Goal: Task Accomplishment & Management: Manage account settings

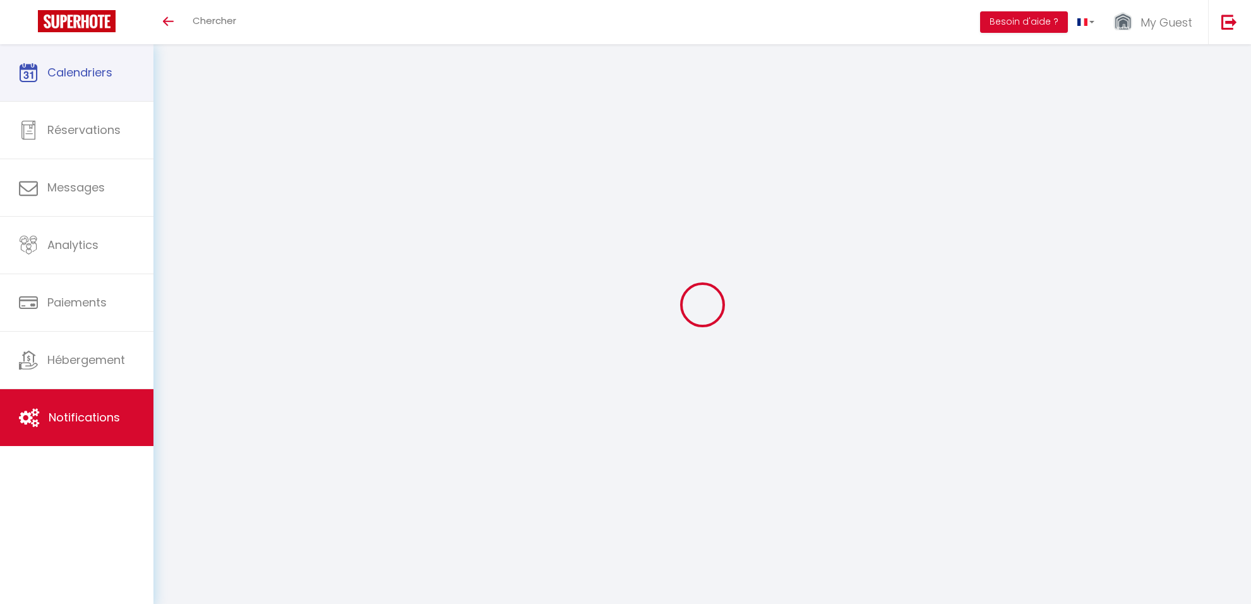
click at [68, 61] on link "Calendriers" at bounding box center [76, 72] width 153 height 57
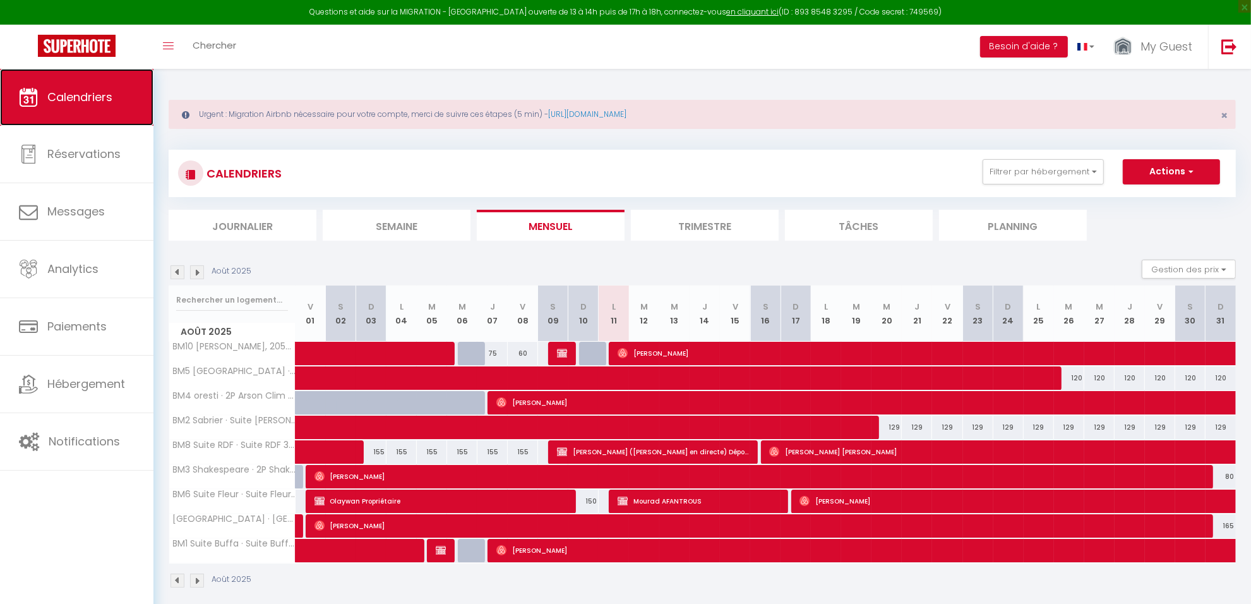
click at [76, 105] on link "Calendriers" at bounding box center [76, 97] width 153 height 57
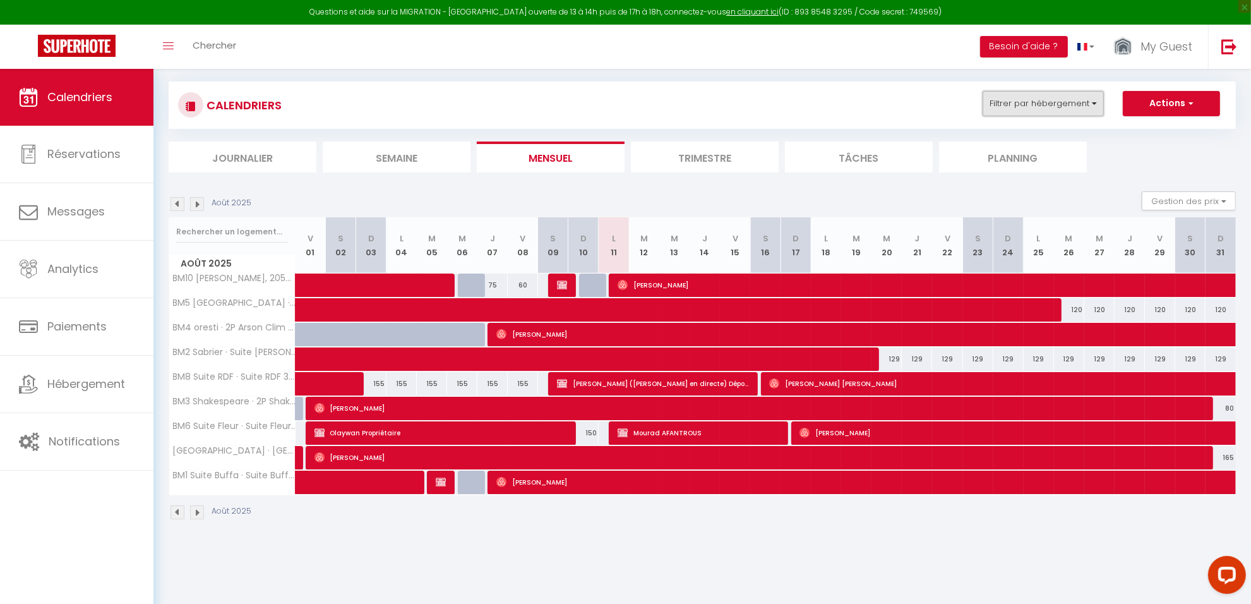
click at [1026, 107] on button "Filtrer par hébergement" at bounding box center [1043, 103] width 121 height 25
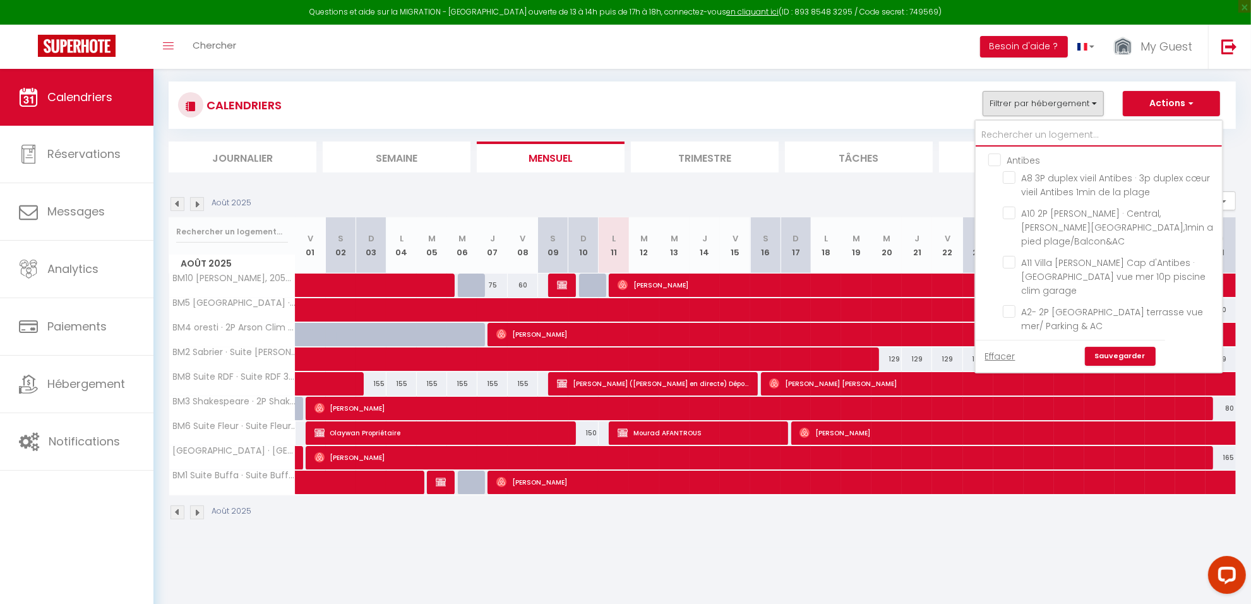
click at [1022, 135] on input "text" at bounding box center [1099, 135] width 246 height 23
type input "#"
checkbox input "false"
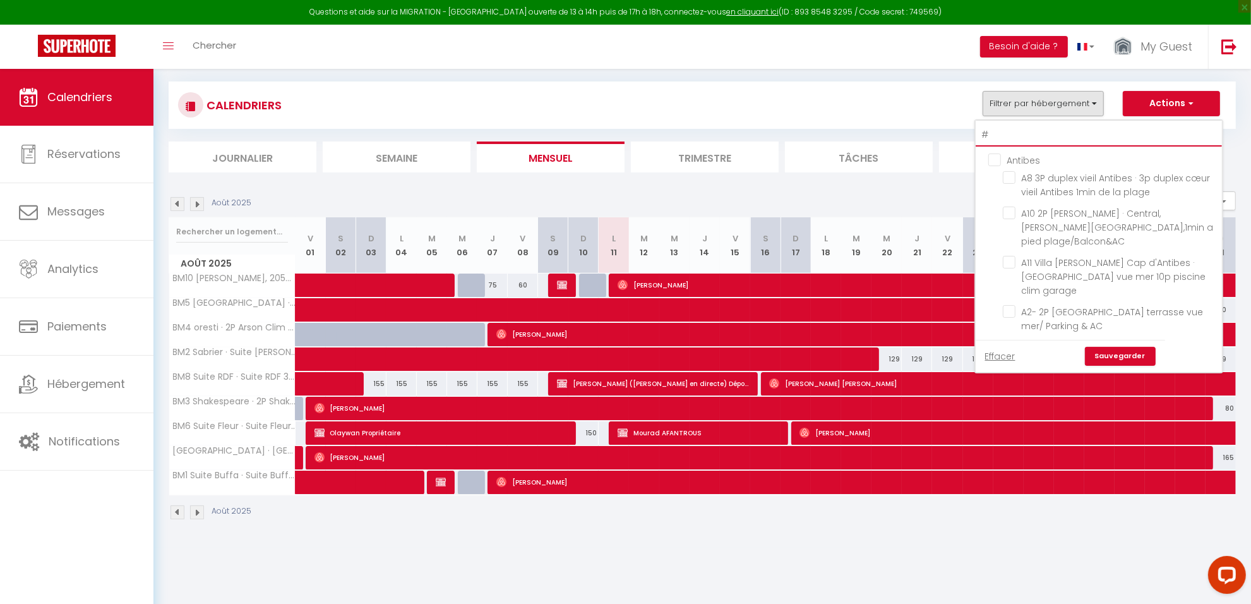
checkbox input "false"
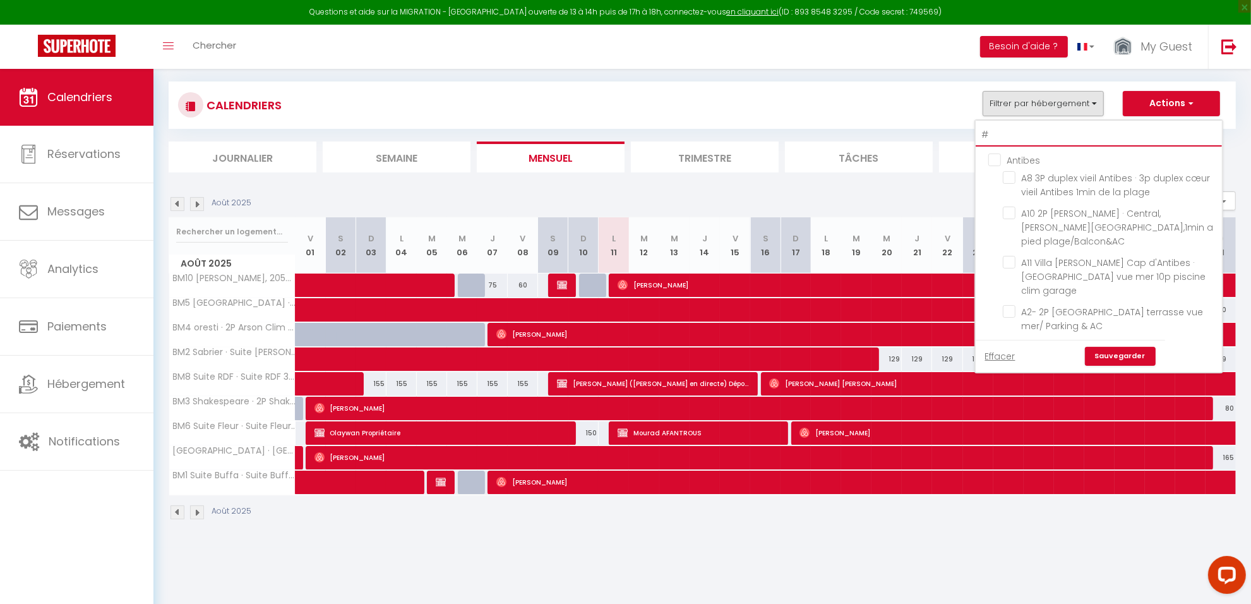
checkbox input "false"
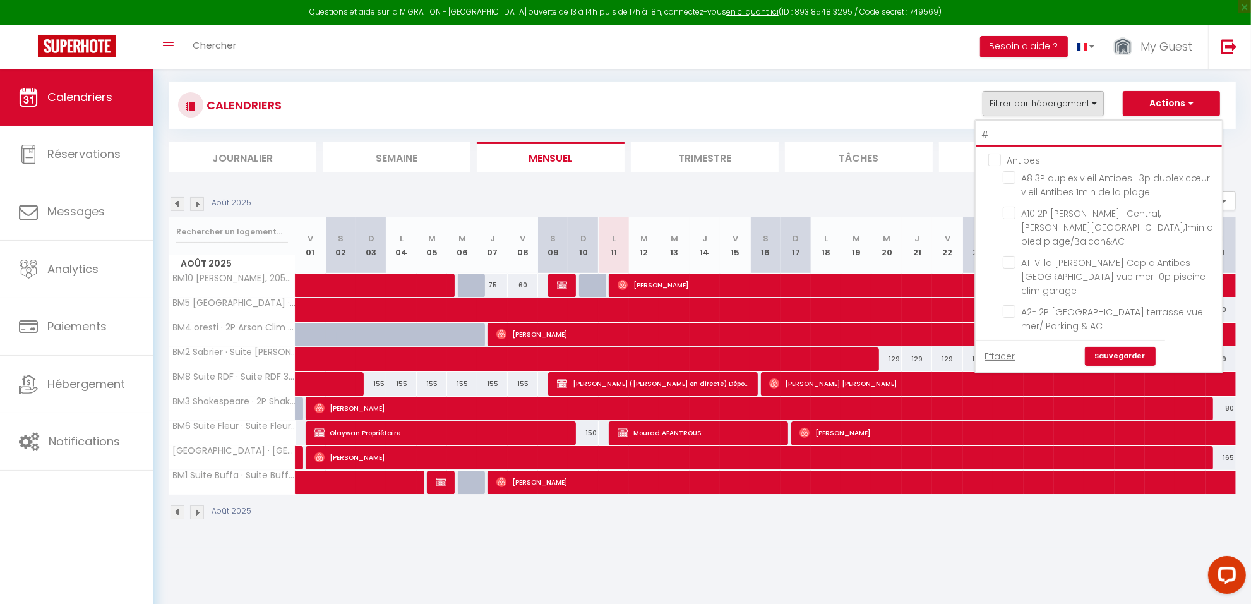
checkbox input "false"
type input "#7"
checkbox input "false"
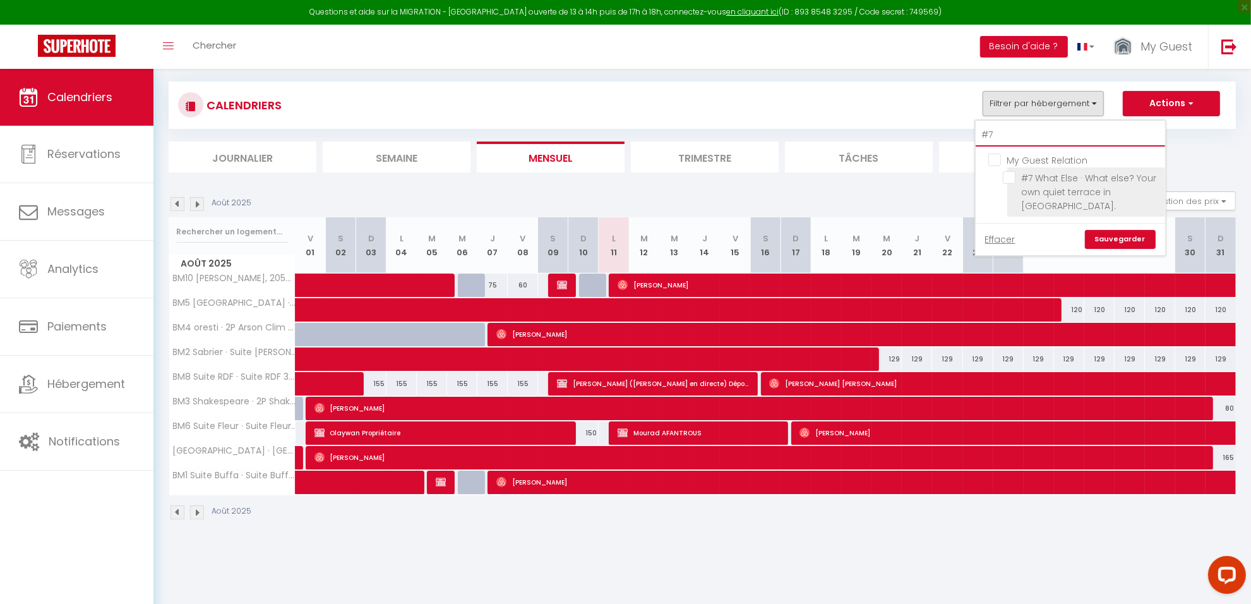
type input "#7"
click at [1029, 179] on input "#7 What Else · What else? Your own quiet terrace in [GEOGRAPHIC_DATA]." at bounding box center [1082, 177] width 158 height 13
checkbox input "true"
click at [1102, 237] on link "Sauvegarder" at bounding box center [1120, 239] width 71 height 19
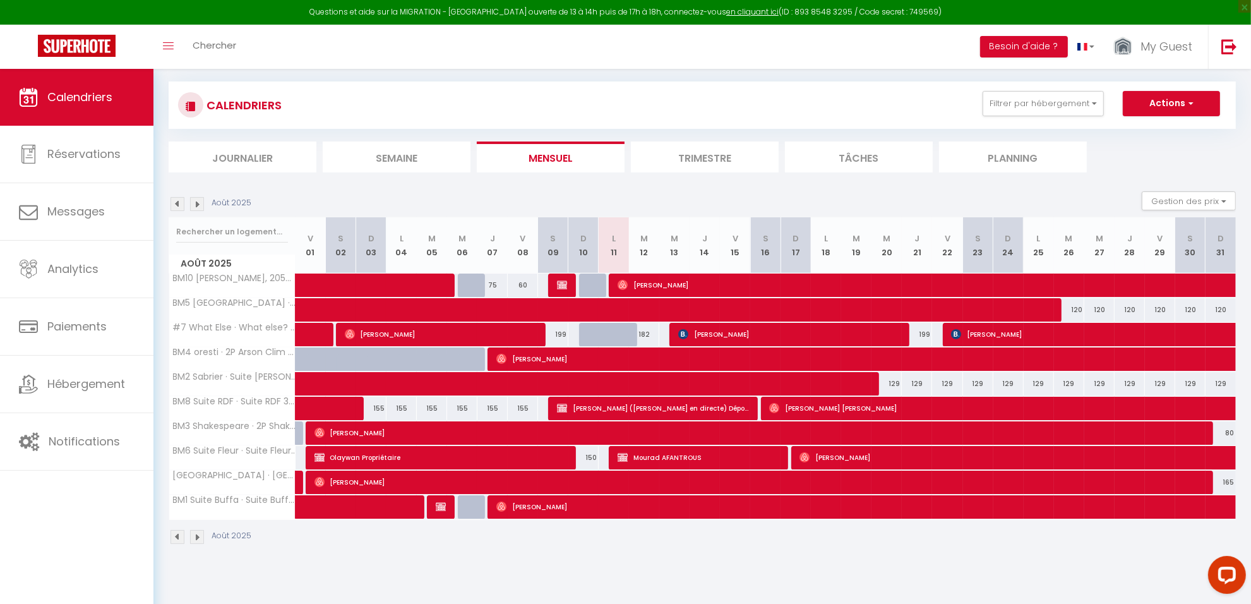
click at [646, 335] on div "182" at bounding box center [644, 334] width 30 height 23
type input "182"
type input "[DATE] Août 2025"
type input "Mer 13 Août 2025"
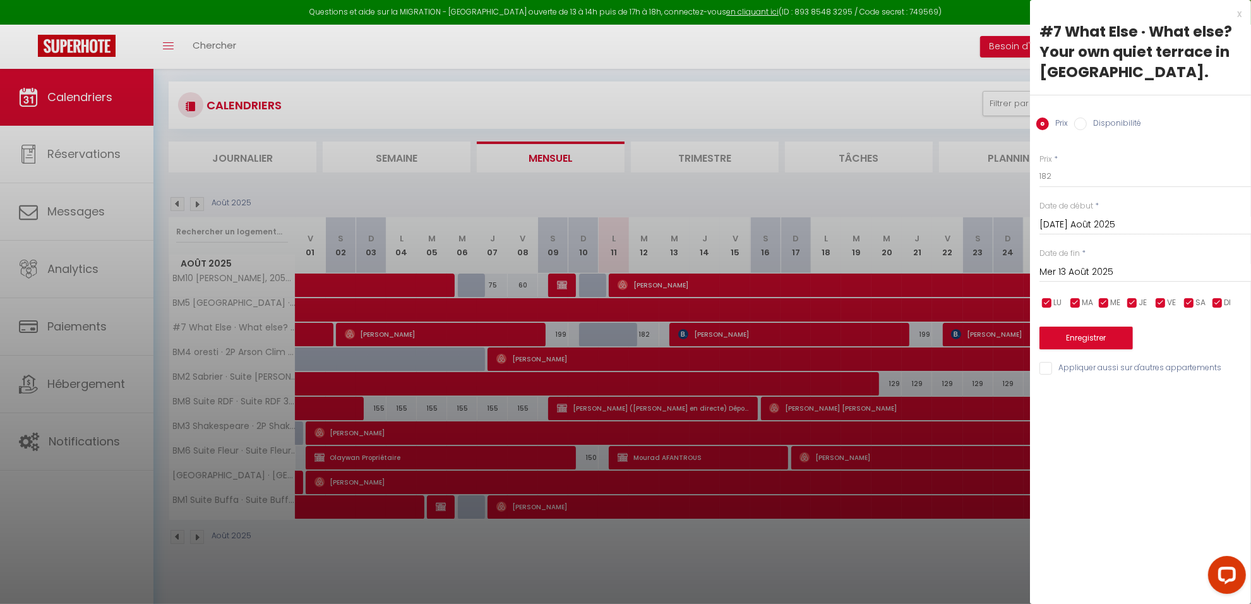
click at [1091, 124] on label "Disponibilité" at bounding box center [1114, 124] width 54 height 14
click at [1087, 124] on input "Disponibilité" at bounding box center [1080, 123] width 13 height 13
radio input "true"
radio input "false"
click at [1072, 179] on select "Disponible Indisponible" at bounding box center [1146, 177] width 212 height 24
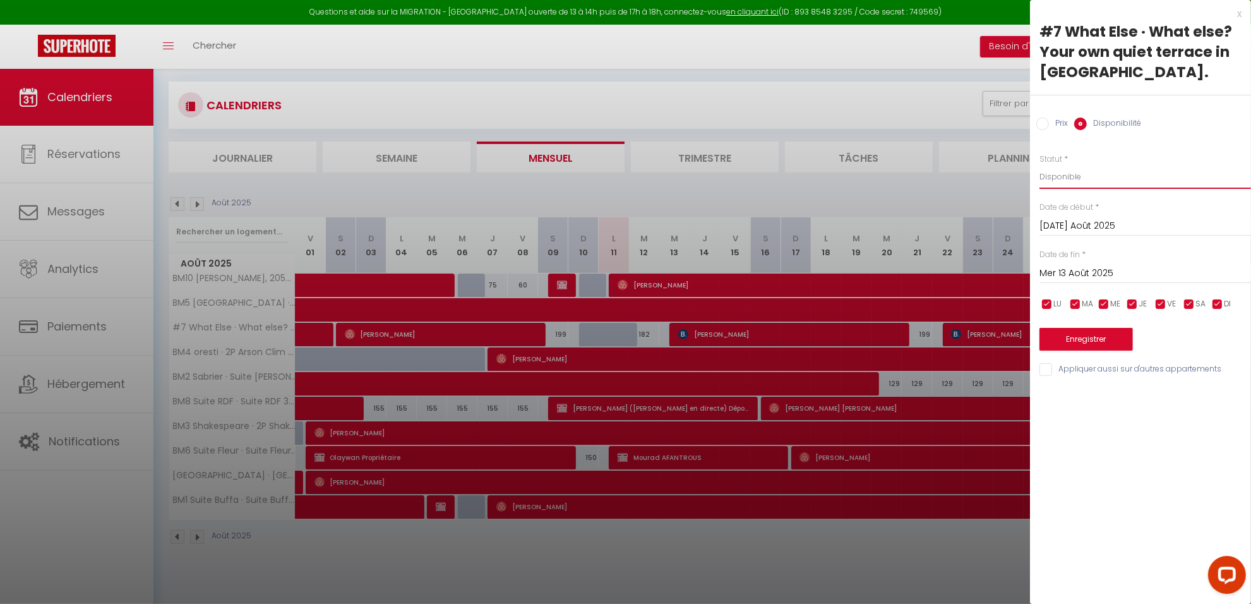
select select "0"
click at [1040, 165] on select "Disponible Indisponible" at bounding box center [1146, 177] width 212 height 24
click at [1077, 342] on button "Enregistrer" at bounding box center [1086, 339] width 93 height 23
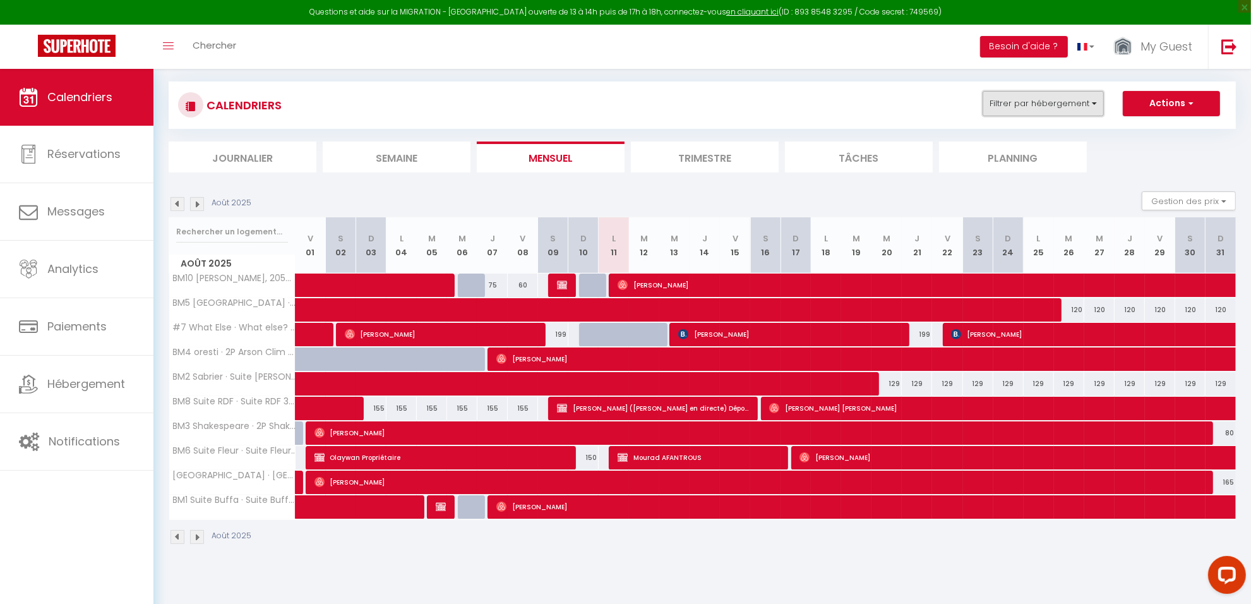
click at [1009, 104] on button "Filtrer par hébergement" at bounding box center [1043, 103] width 121 height 25
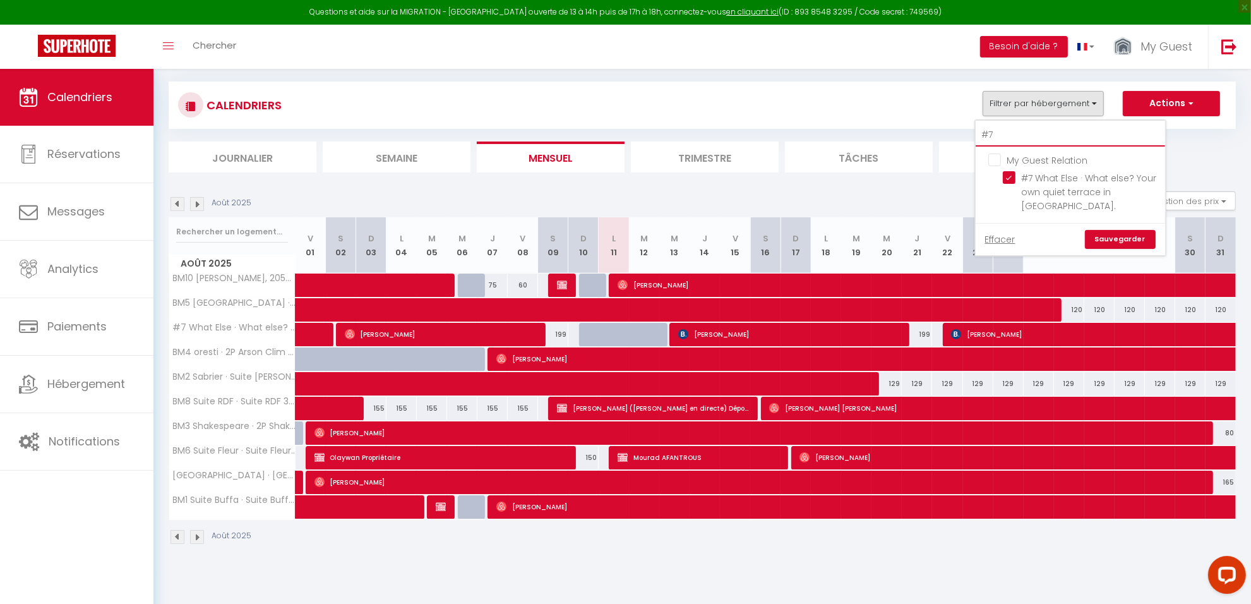
drag, startPoint x: 1006, startPoint y: 133, endPoint x: 919, endPoint y: 136, distance: 87.2
click at [919, 136] on div "CALENDRIERS Filtrer par hébergement #7 My Guest Relation #7 What Else · What el…" at bounding box center [702, 126] width 1067 height 91
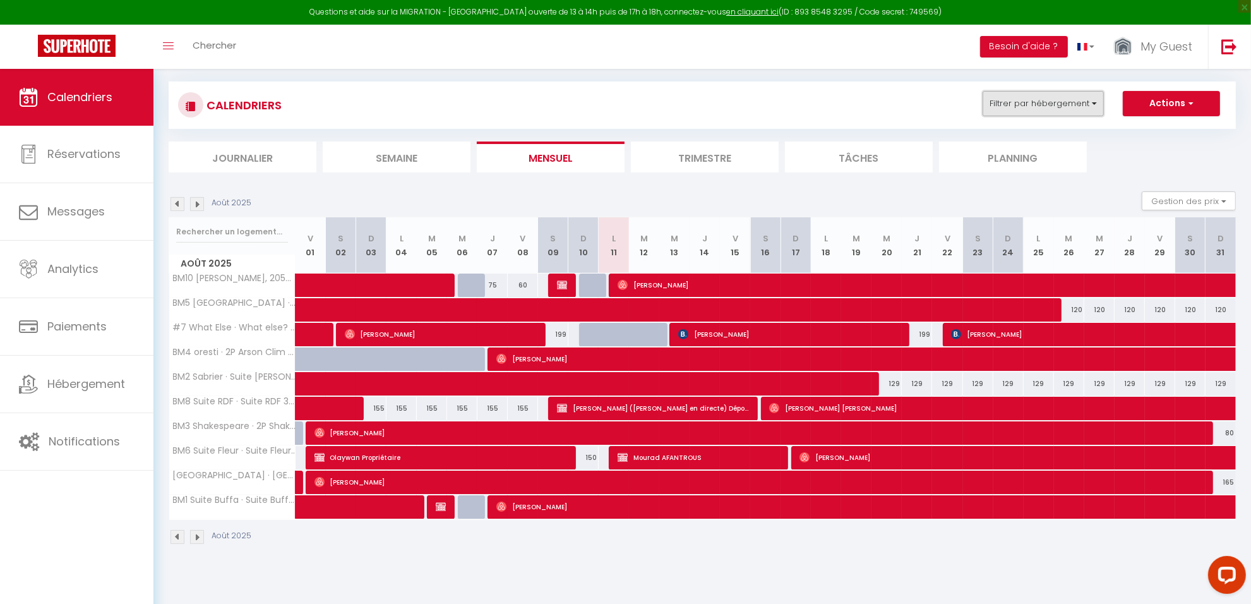
click at [1047, 112] on button "Filtrer par hébergement" at bounding box center [1043, 103] width 121 height 25
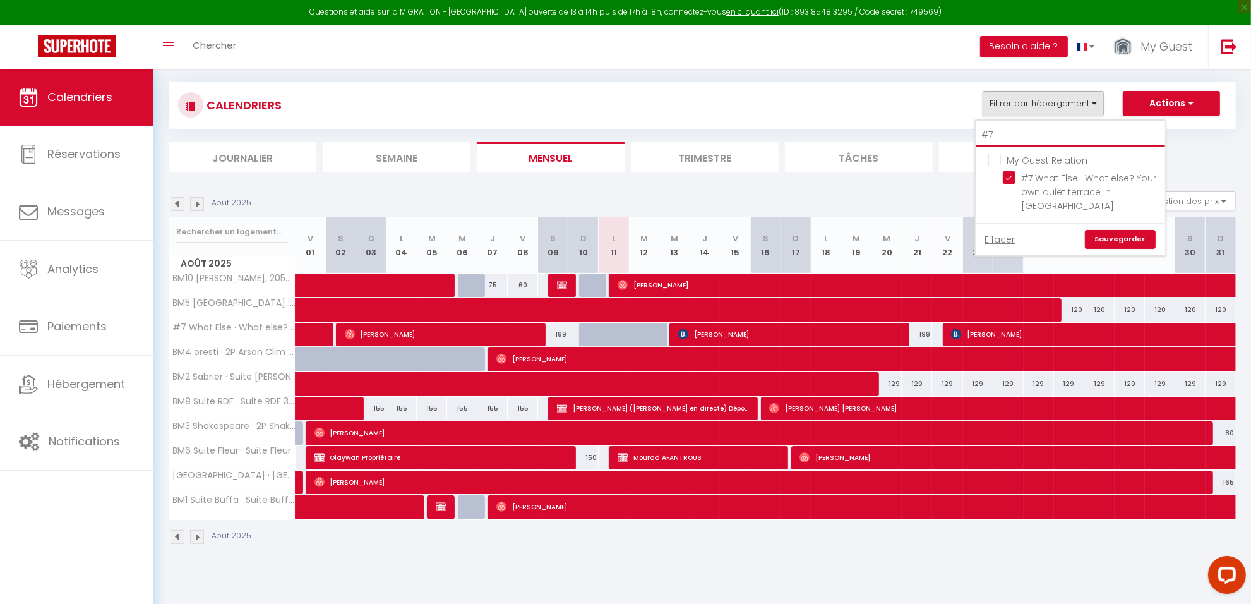
click at [1024, 133] on input "#7" at bounding box center [1070, 135] width 189 height 23
type input "L"
checkbox input "false"
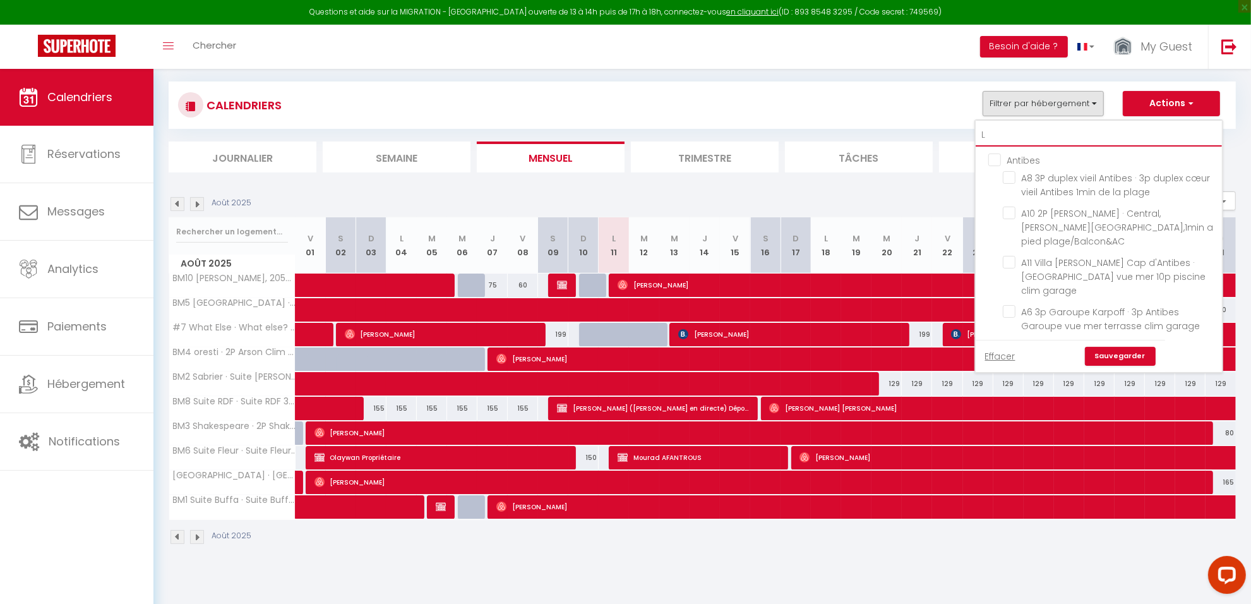
type input "L5"
checkbox input "false"
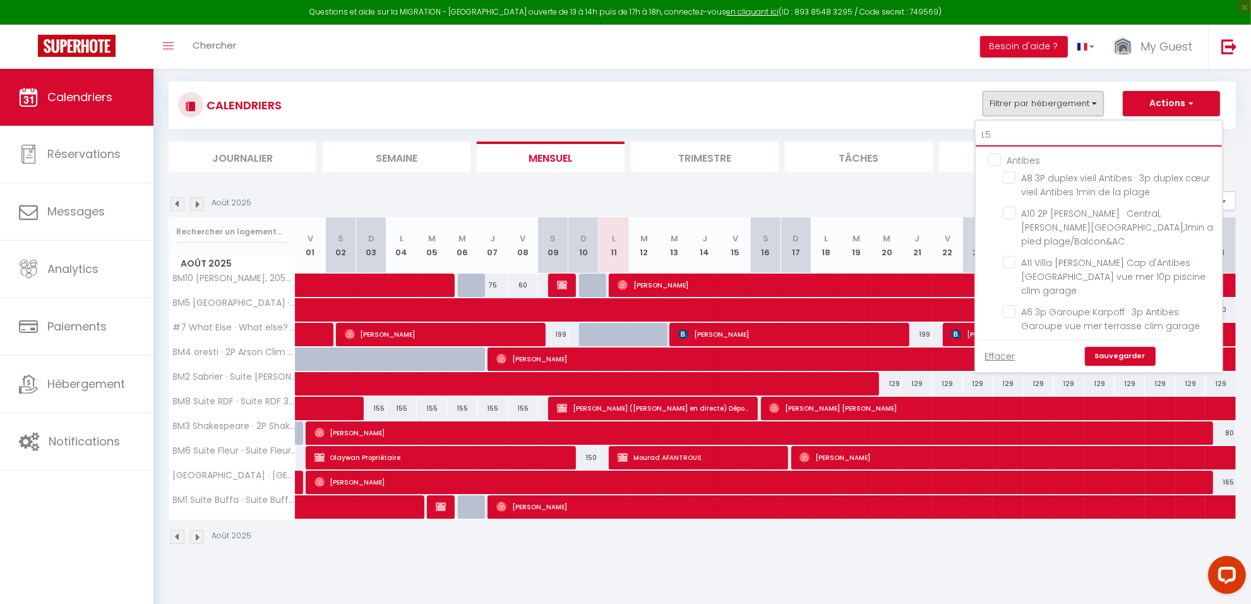
checkbox input "false"
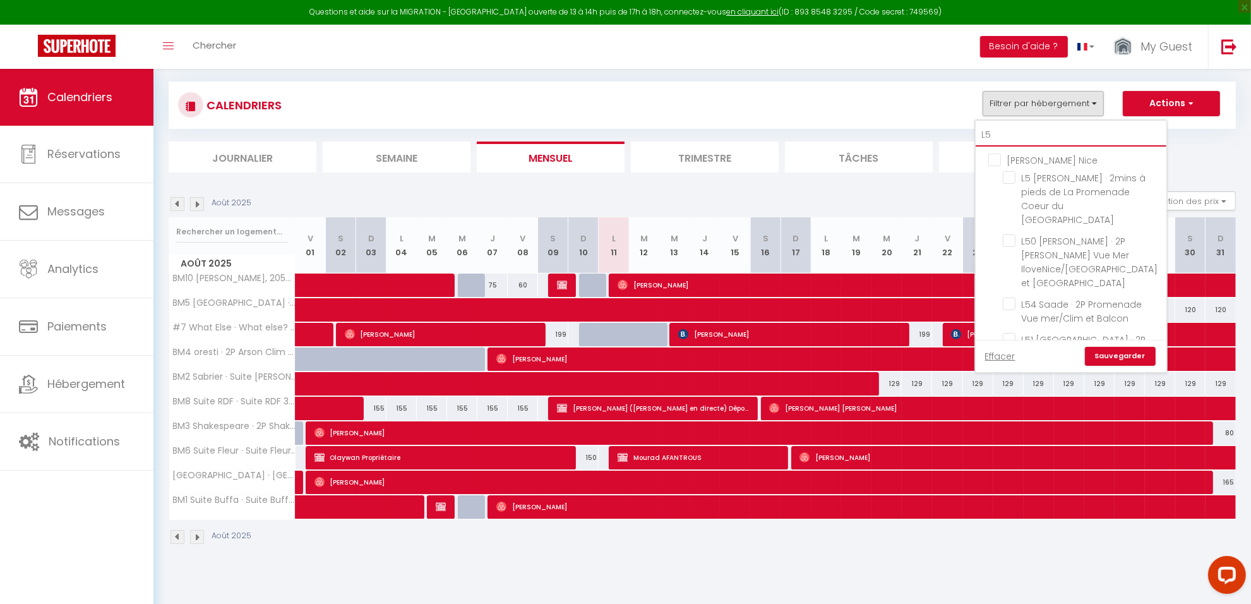
type input "L55"
checkbox input "false"
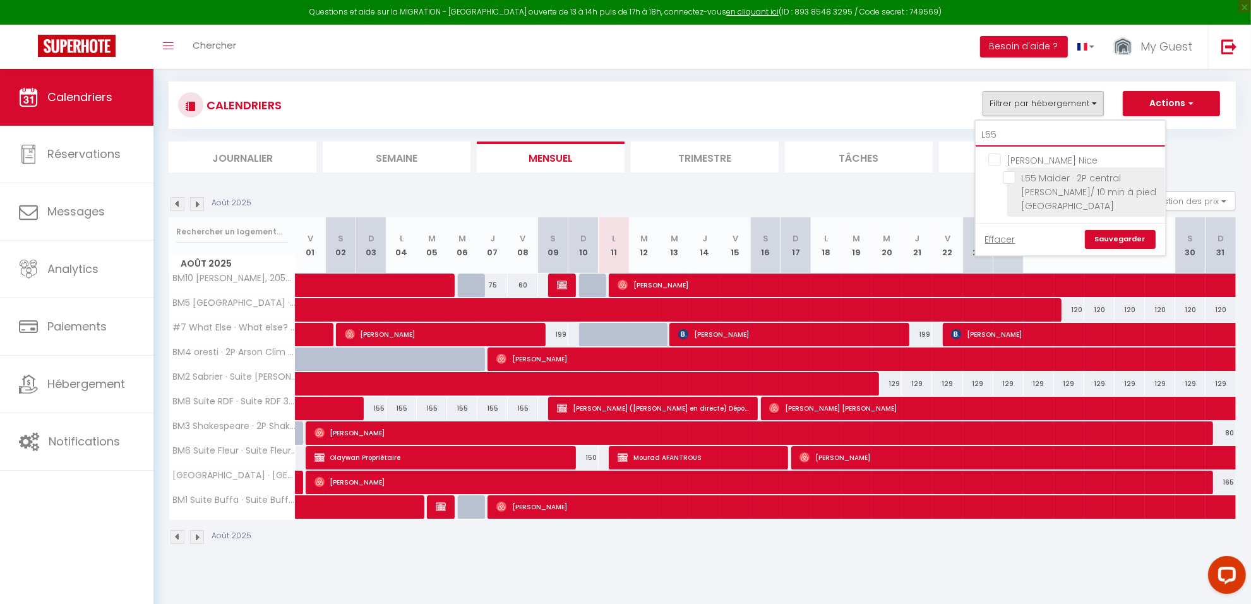
type input "L55"
click at [1040, 181] on input "L55 Maider · 2P central [PERSON_NAME]/ 10 min à pied [GEOGRAPHIC_DATA]" at bounding box center [1082, 177] width 158 height 13
checkbox input "true"
click at [1115, 240] on link "Sauvegarder" at bounding box center [1120, 239] width 71 height 19
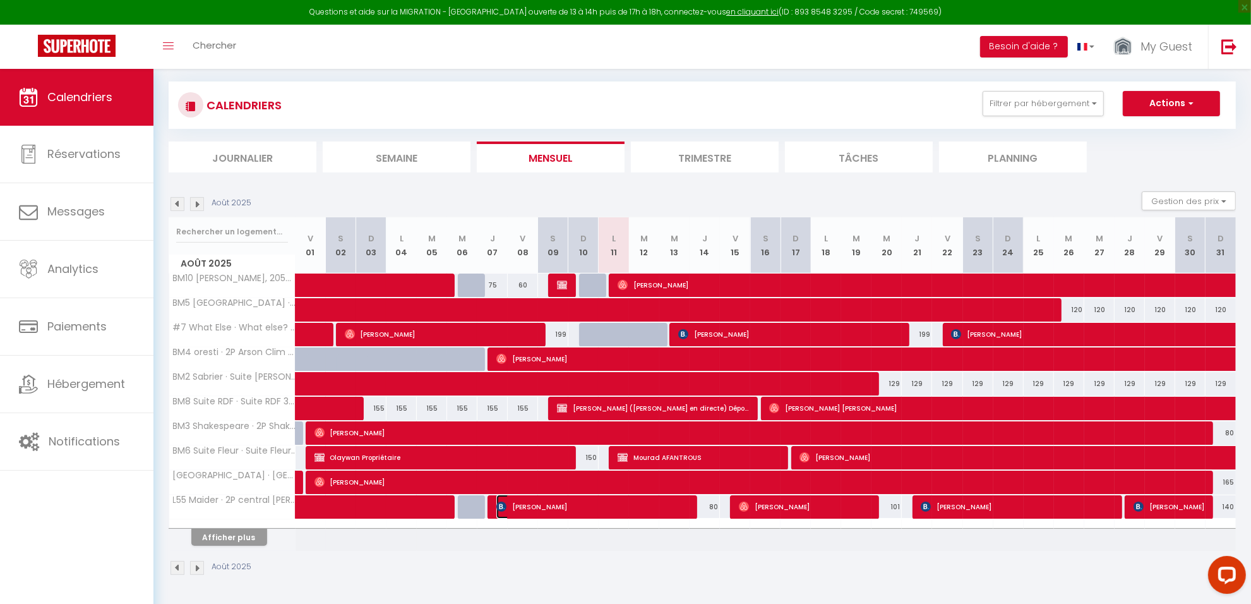
click at [630, 516] on span "[PERSON_NAME]" at bounding box center [592, 507] width 192 height 24
select select "OK"
select select "KO"
select select "0"
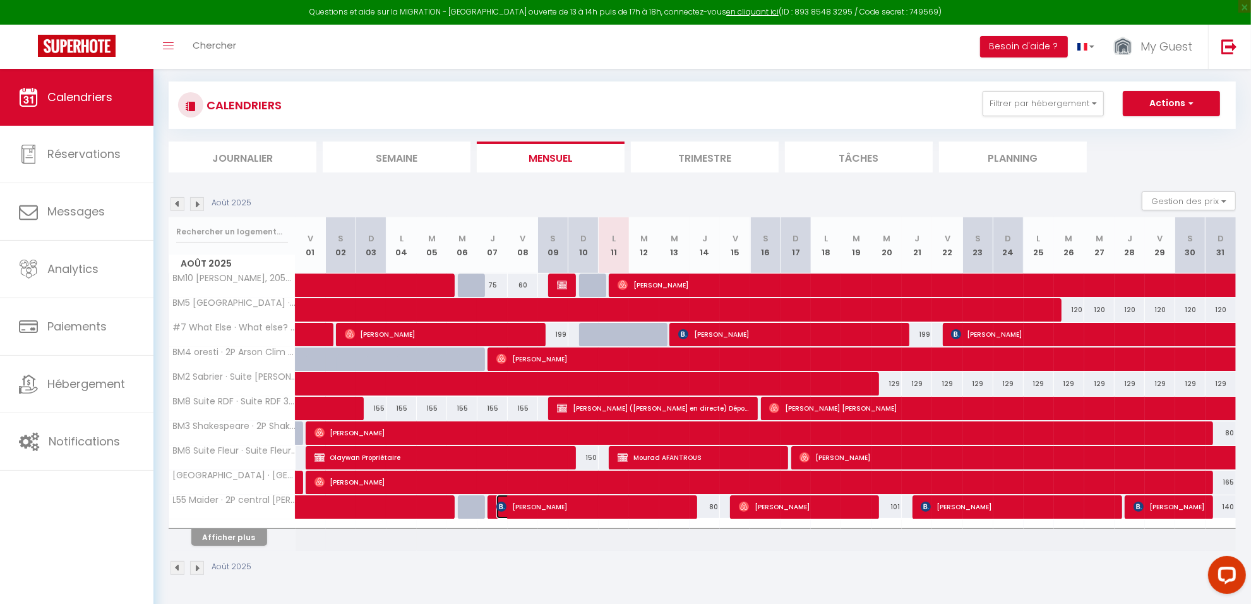
select select "1"
select select
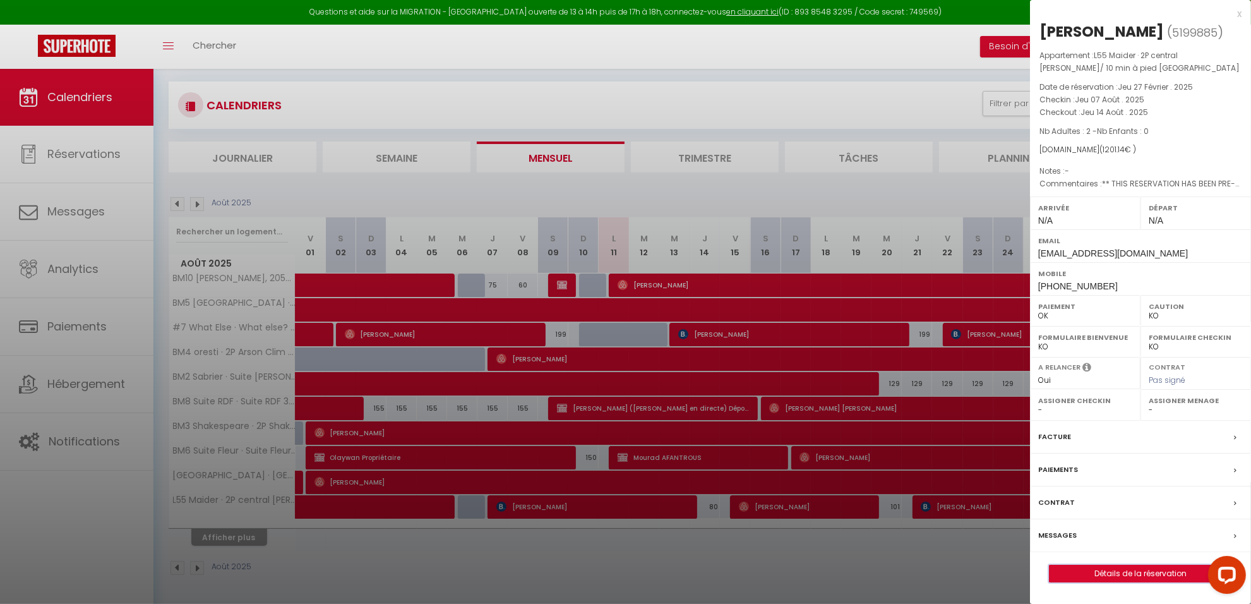
click at [1122, 582] on button "Détails de la réservation" at bounding box center [1140, 574] width 183 height 18
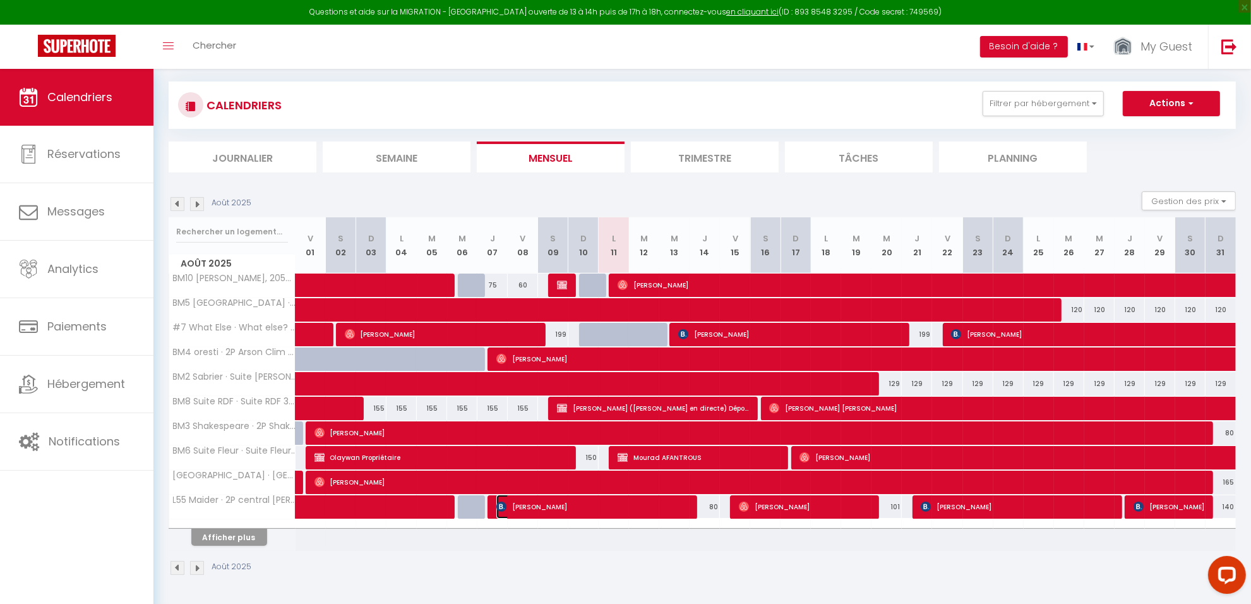
click at [670, 506] on span "[PERSON_NAME]" at bounding box center [592, 507] width 192 height 24
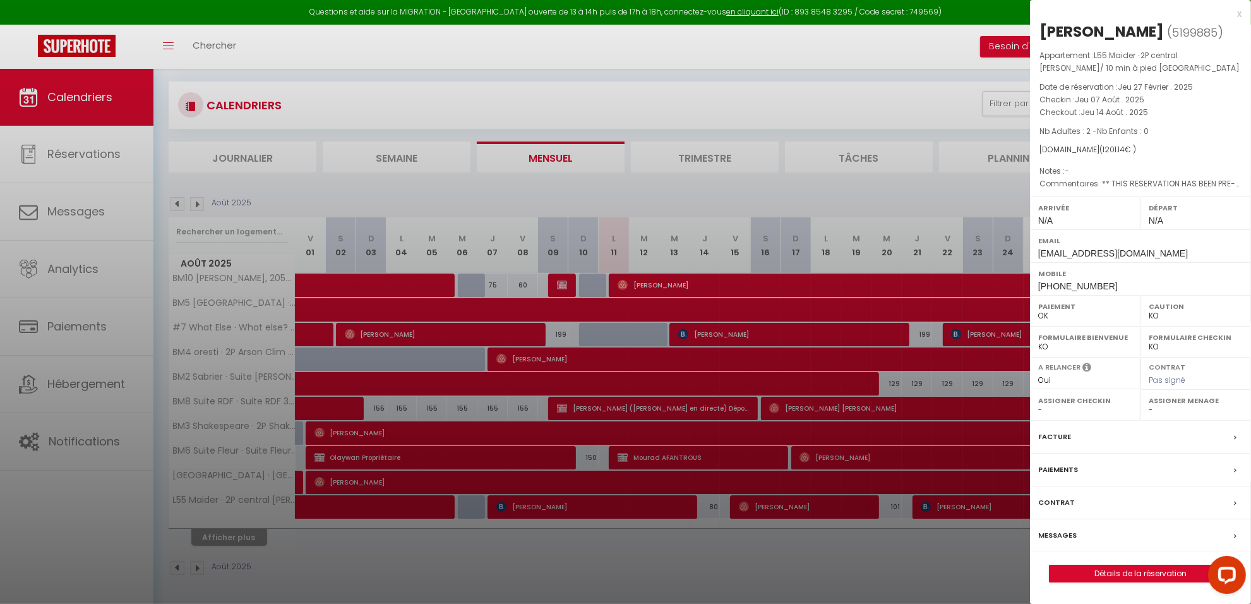
click at [1053, 441] on label "Facture" at bounding box center [1054, 436] width 33 height 13
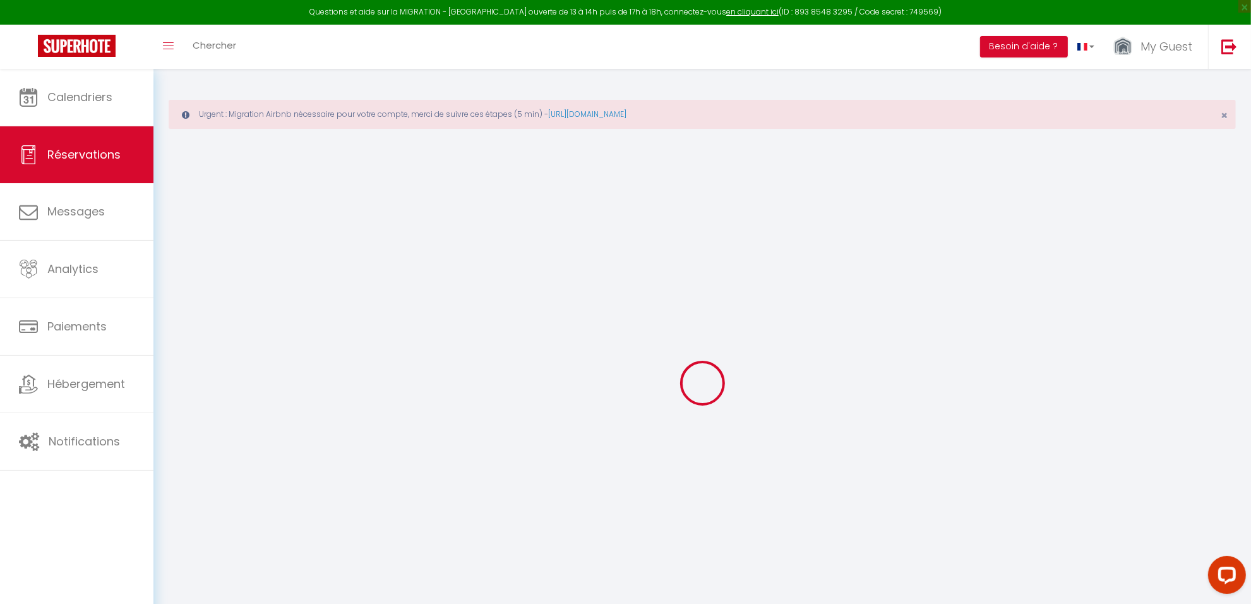
select select
checkbox input "false"
type textarea "** THIS RESERVATION HAS BEEN PRE-PAID ** BOOKING NOTE : Payment charge is EUR 1…"
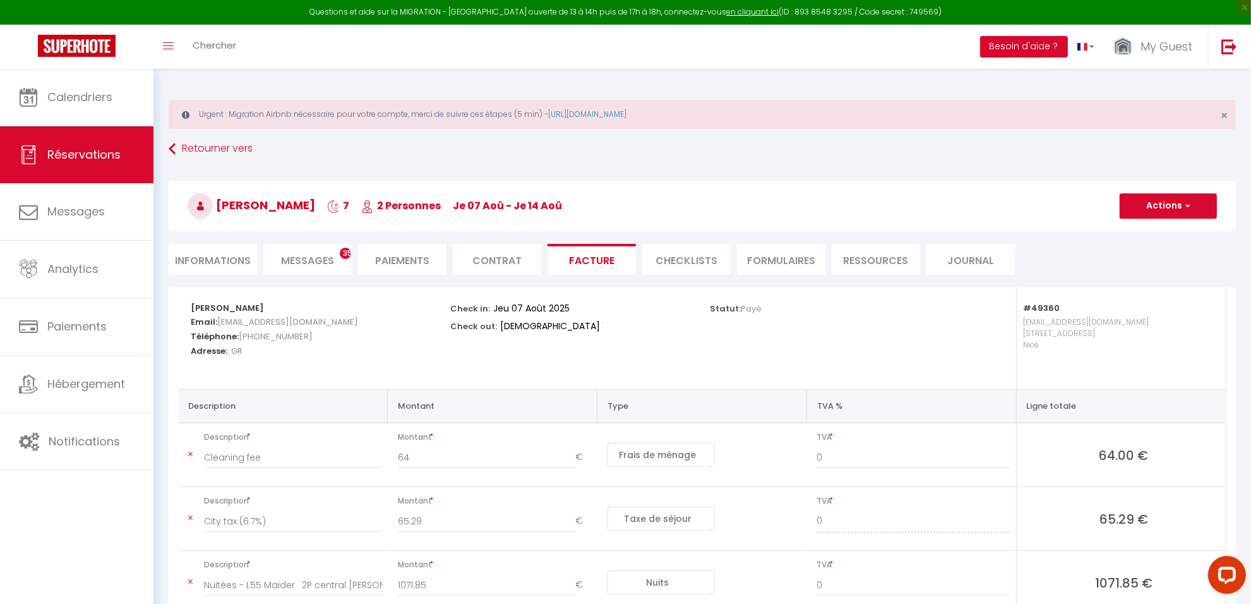
click at [244, 260] on li "Informations" at bounding box center [213, 259] width 88 height 31
select select
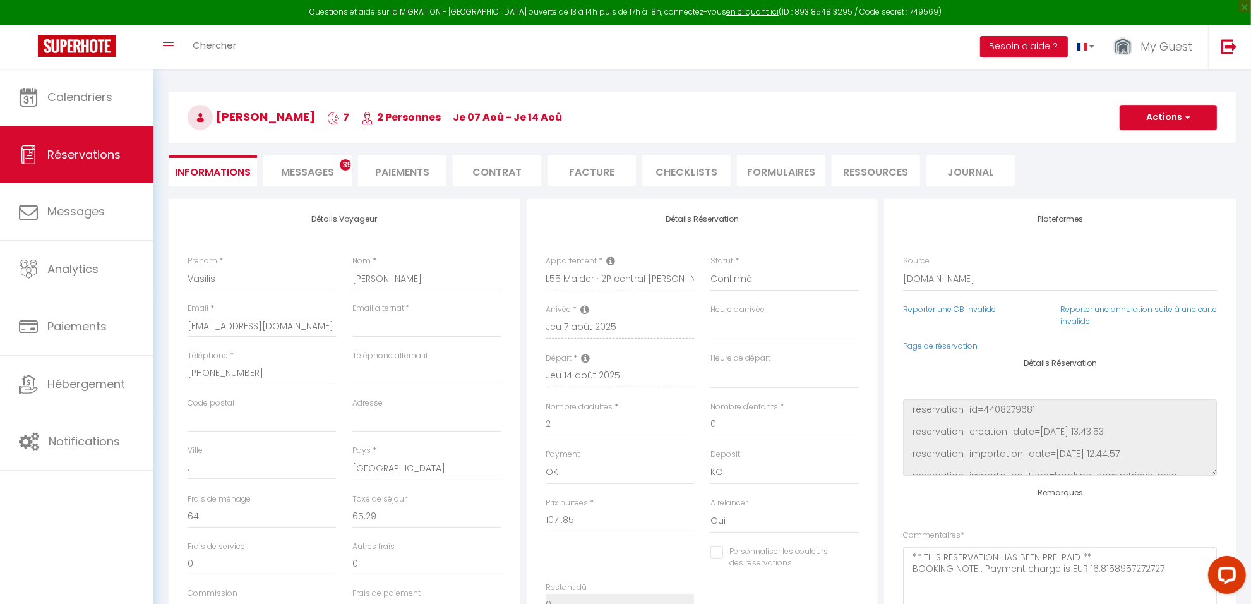
scroll to position [316, 0]
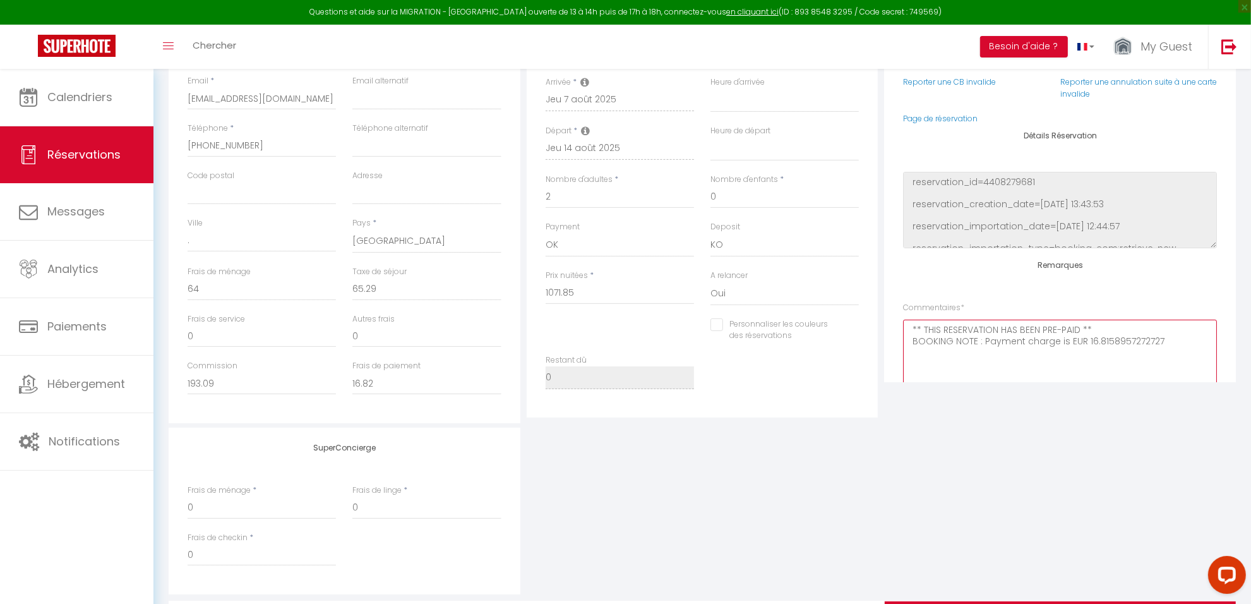
click at [961, 364] on textarea "** THIS RESERVATION HAS BEEN PRE-PAID ** BOOKING NOTE : Payment charge is EUR 1…" at bounding box center [1060, 358] width 314 height 76
click at [1172, 343] on textarea "** THIS RESERVATION HAS BEEN PRE-PAID ** BOOKING NOTE : Payment charge is EUR 1…" at bounding box center [1060, 358] width 314 height 76
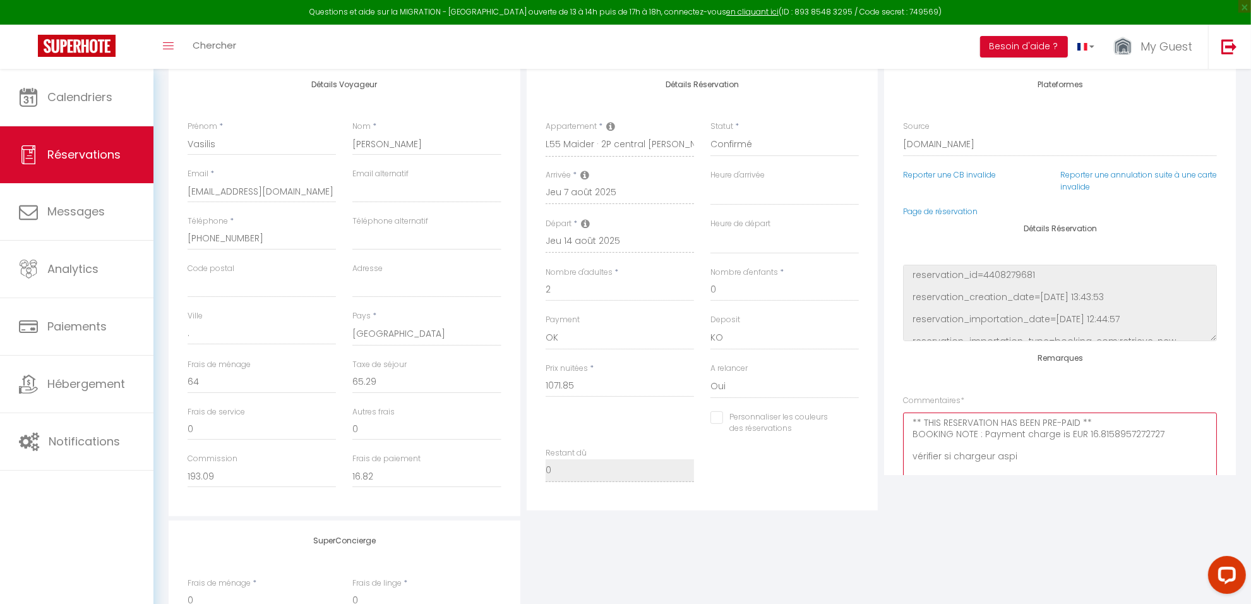
scroll to position [0, 0]
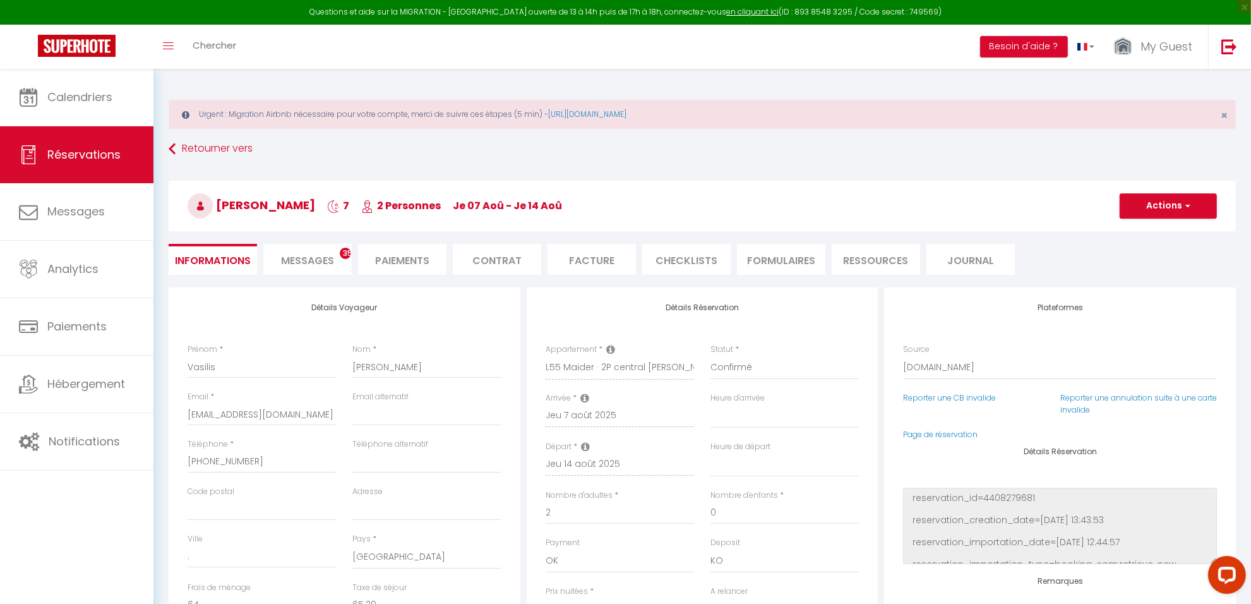
type textarea "** THIS RESERVATION HAS BEEN PRE-PAID ** BOOKING NOTE : Payment charge is EUR 1…"
click at [1156, 198] on button "Actions" at bounding box center [1168, 205] width 97 height 25
click at [1154, 234] on link "Enregistrer" at bounding box center [1156, 233] width 100 height 16
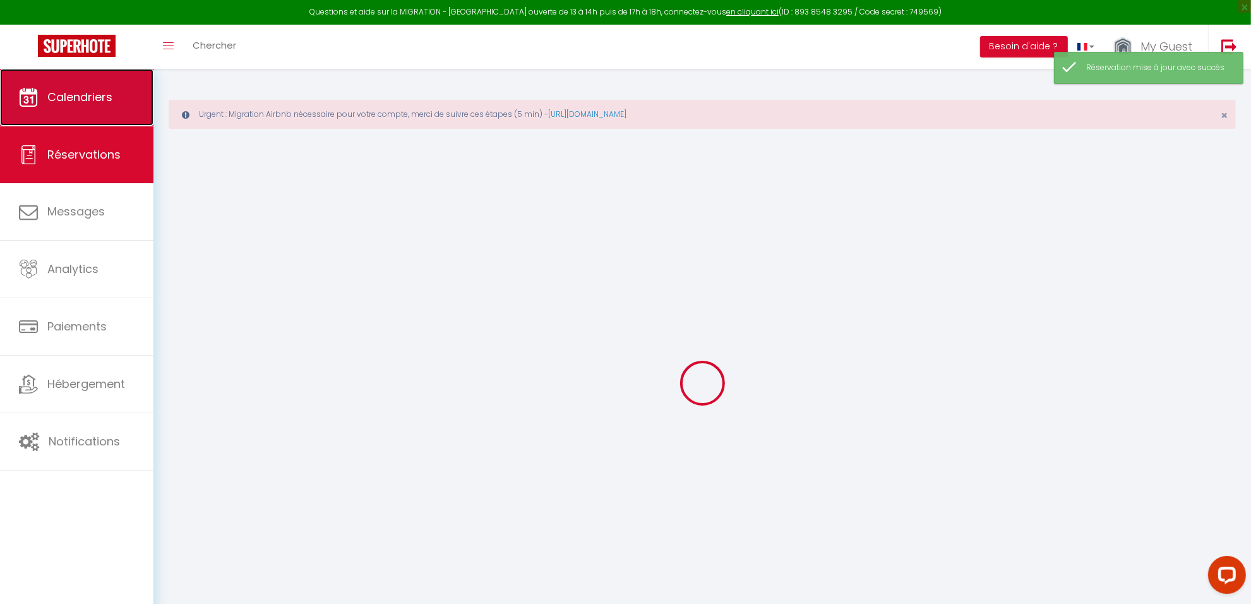
click at [73, 97] on span "Calendriers" at bounding box center [79, 97] width 65 height 16
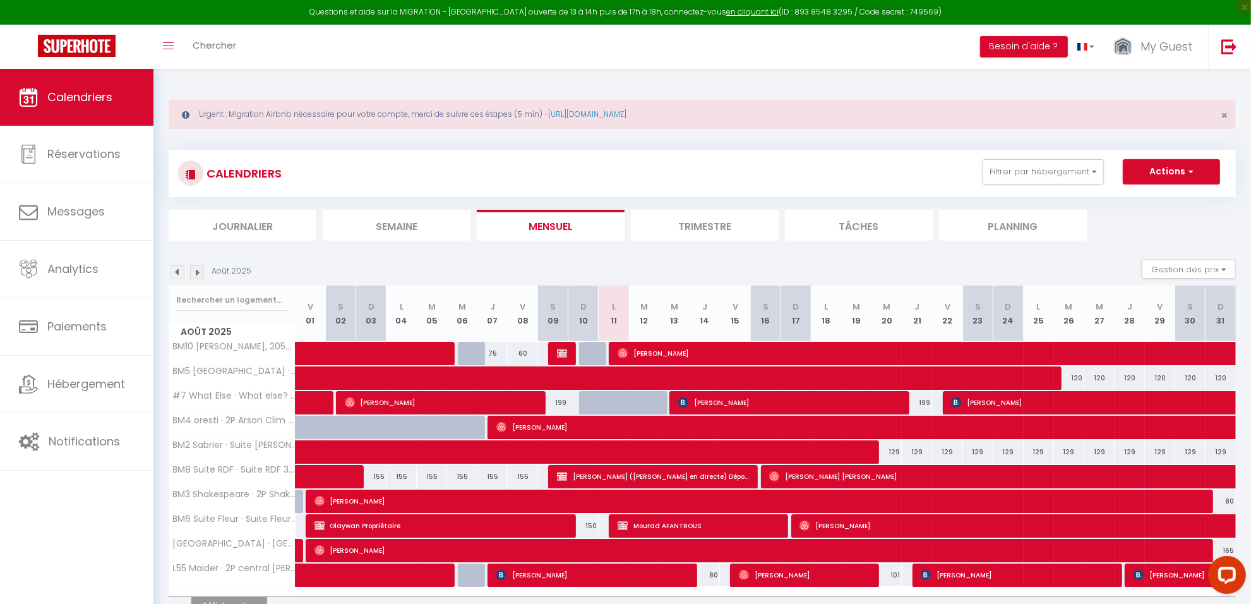
scroll to position [69, 0]
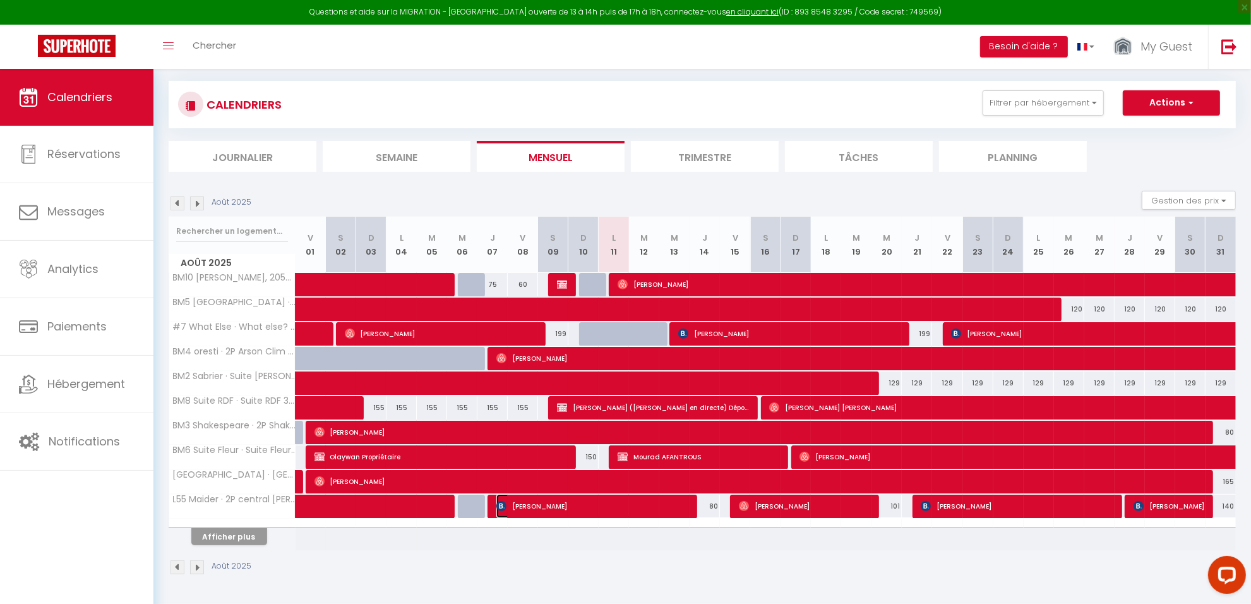
click at [520, 513] on span "[PERSON_NAME]" at bounding box center [592, 506] width 192 height 24
select select "OK"
select select "KO"
select select "0"
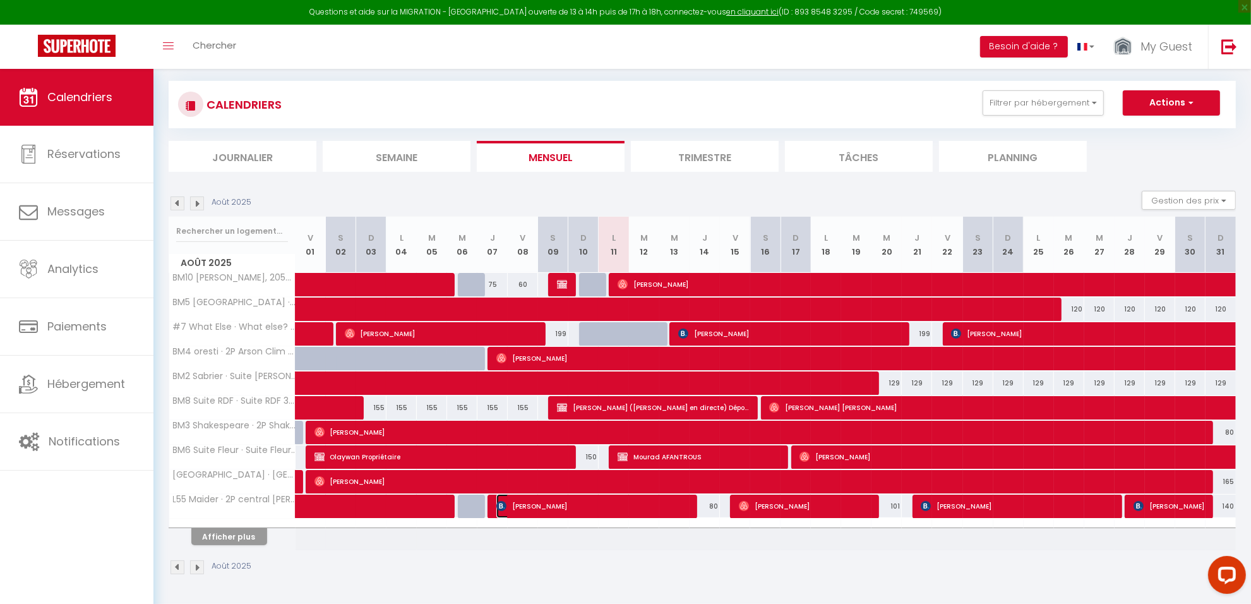
select select "1"
select select
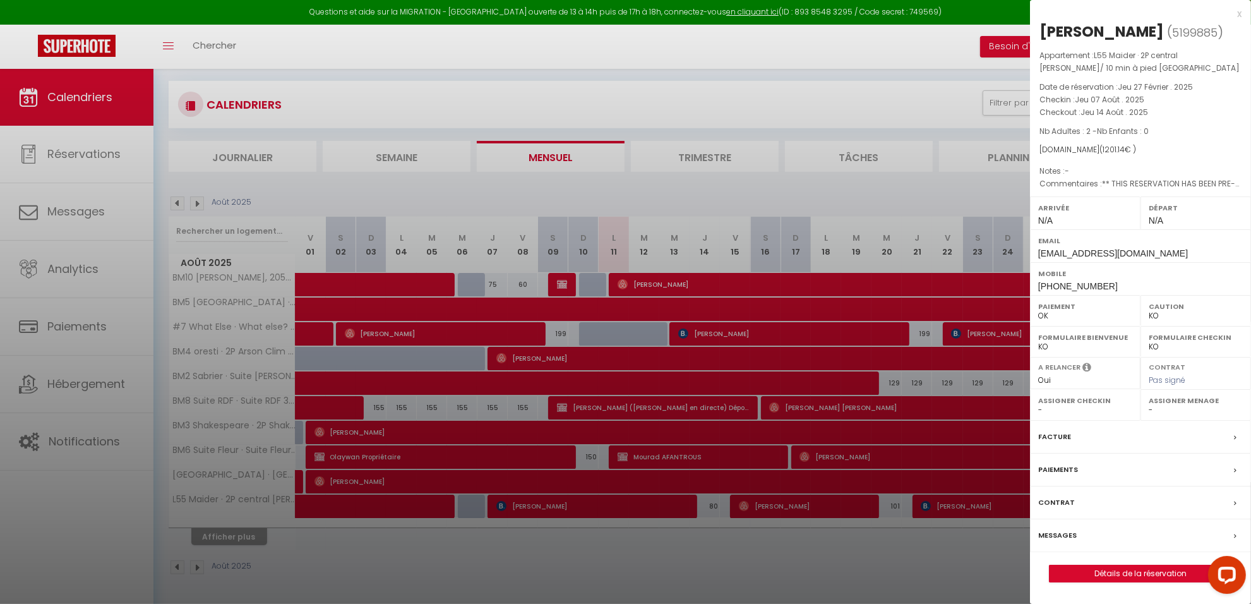
click at [417, 513] on div at bounding box center [625, 302] width 1251 height 604
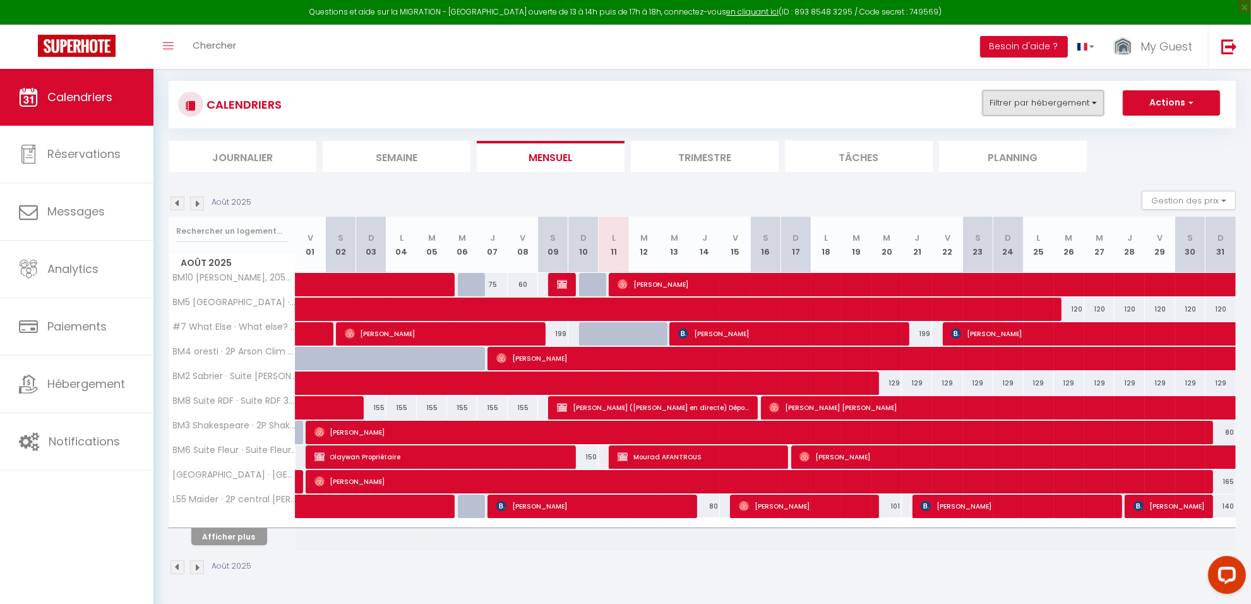
click at [1017, 99] on button "Filtrer par hébergement" at bounding box center [1043, 102] width 121 height 25
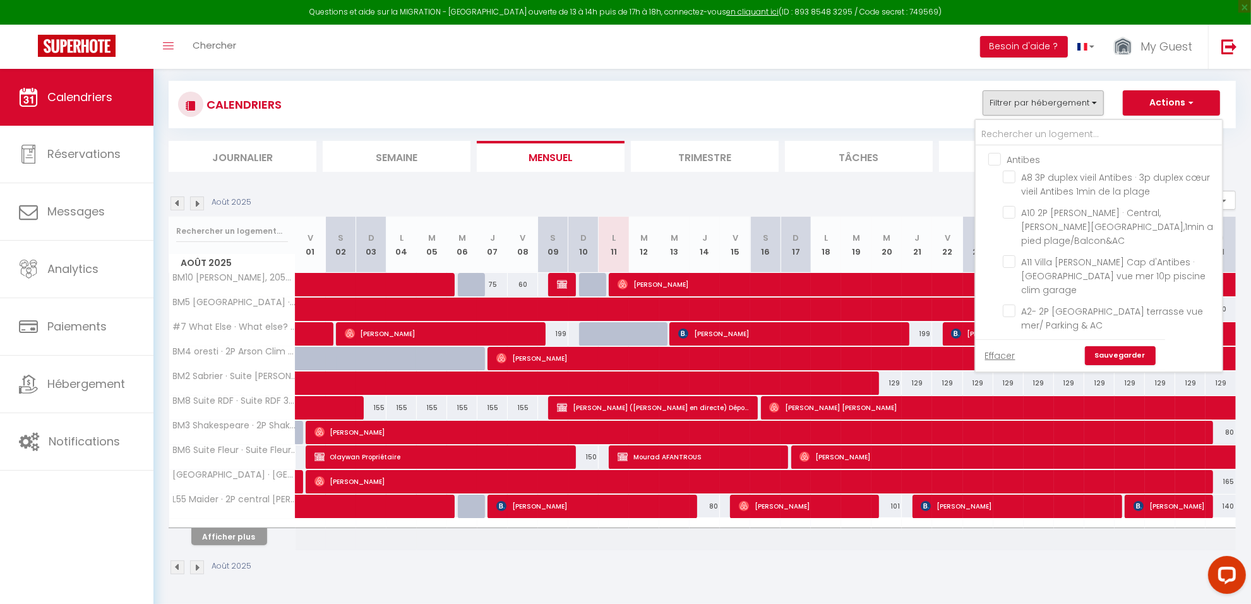
drag, startPoint x: 1002, startPoint y: 349, endPoint x: 1026, endPoint y: 147, distance: 203.5
click at [1003, 349] on link "Effacer" at bounding box center [1000, 356] width 30 height 14
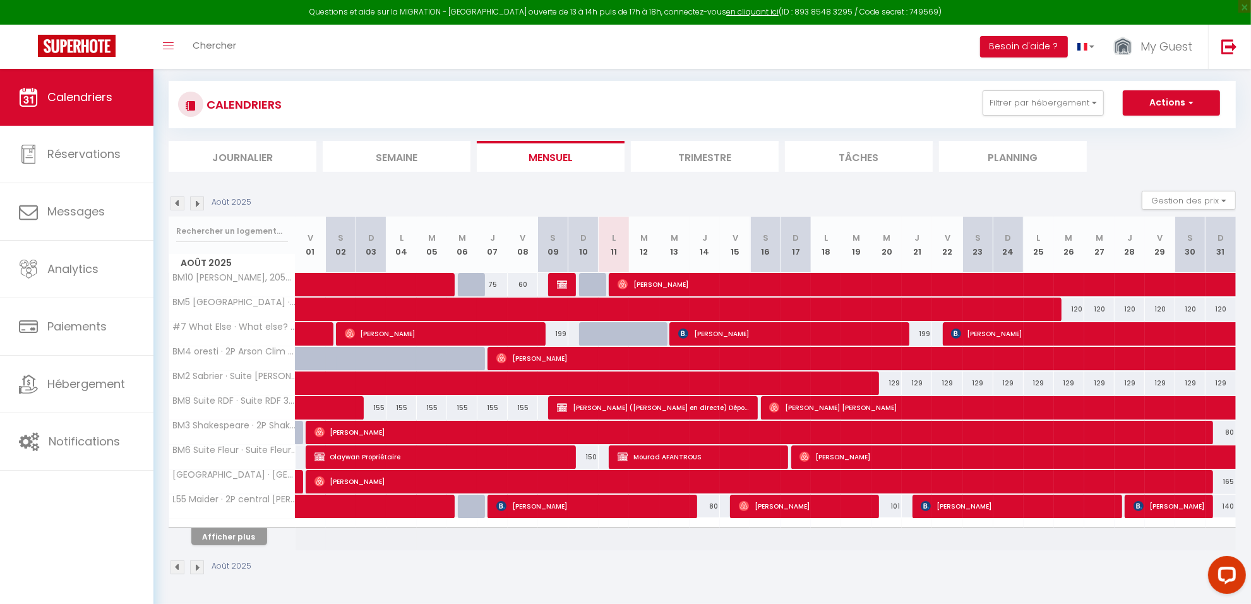
checkbox input "false"
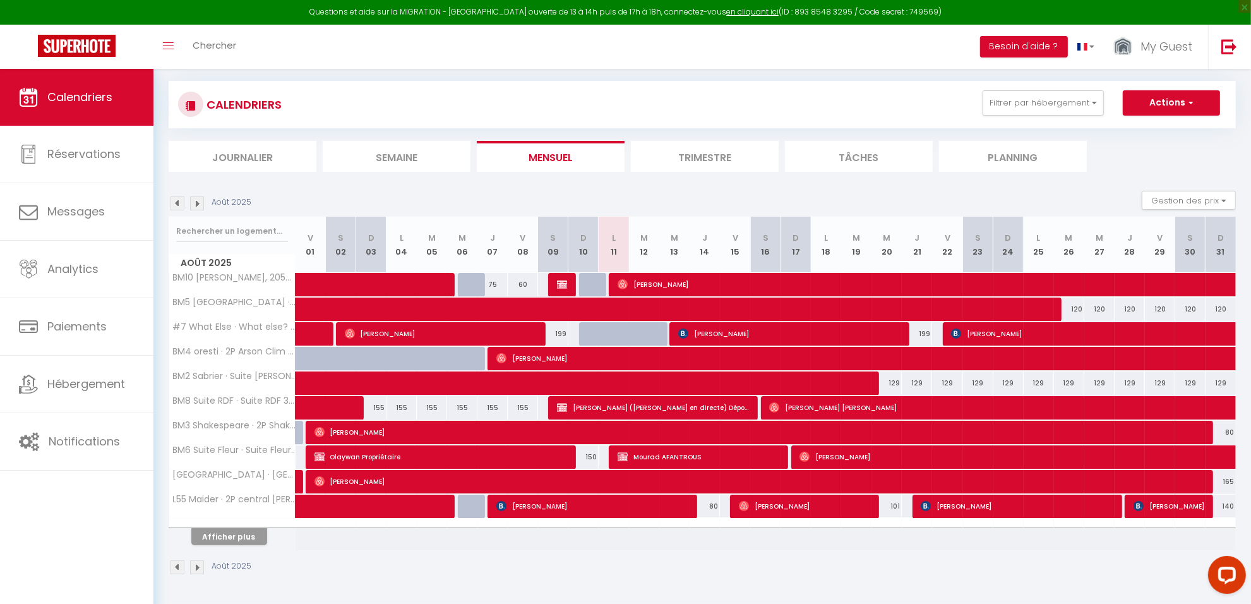
checkbox input "false"
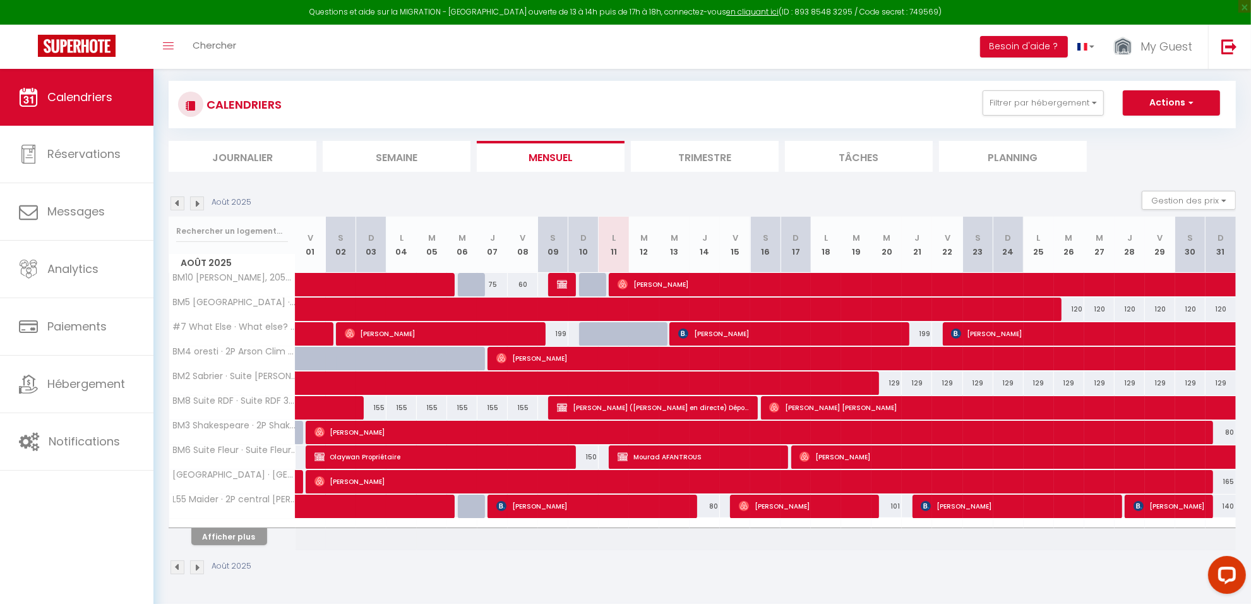
checkbox input "false"
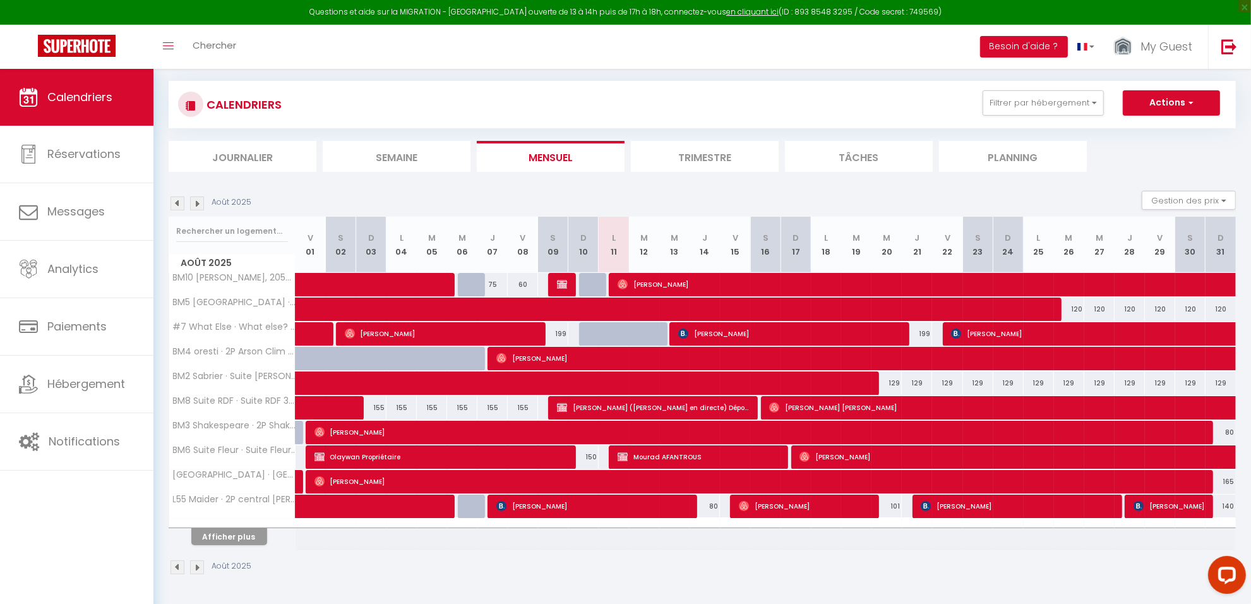
checkbox input "false"
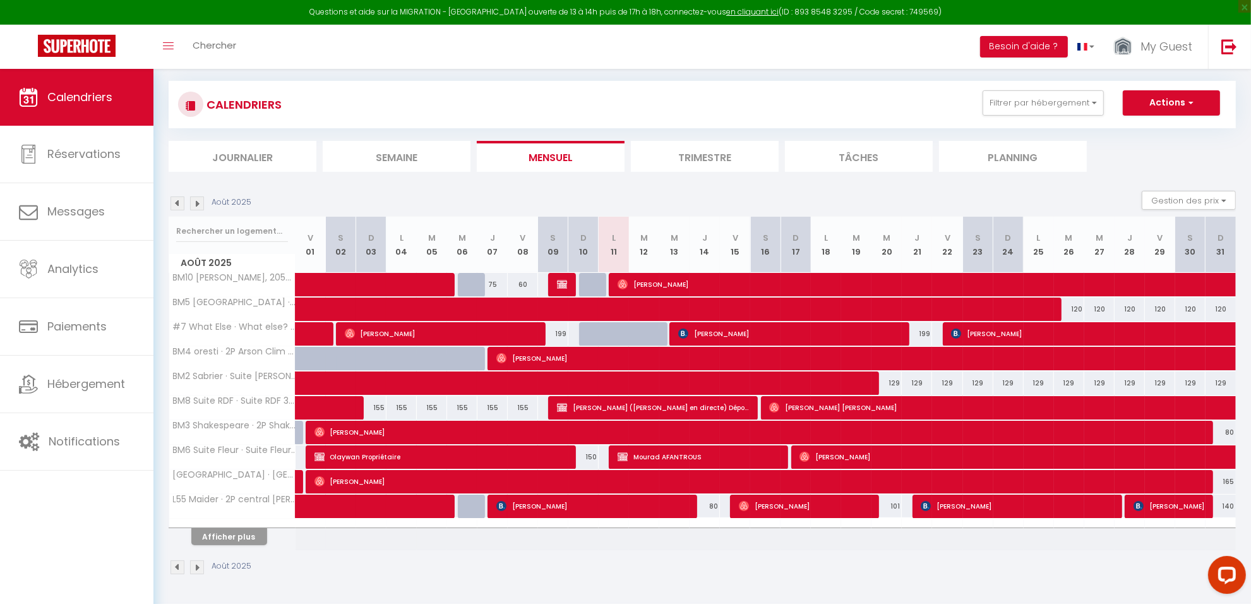
checkbox input "false"
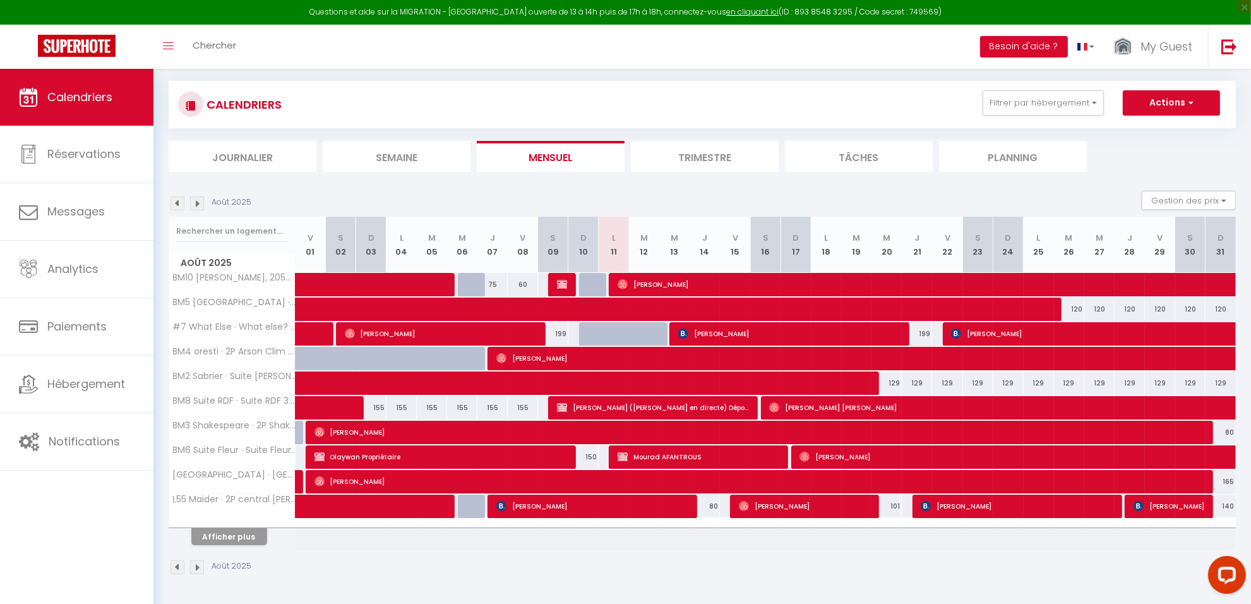
checkbox input "false"
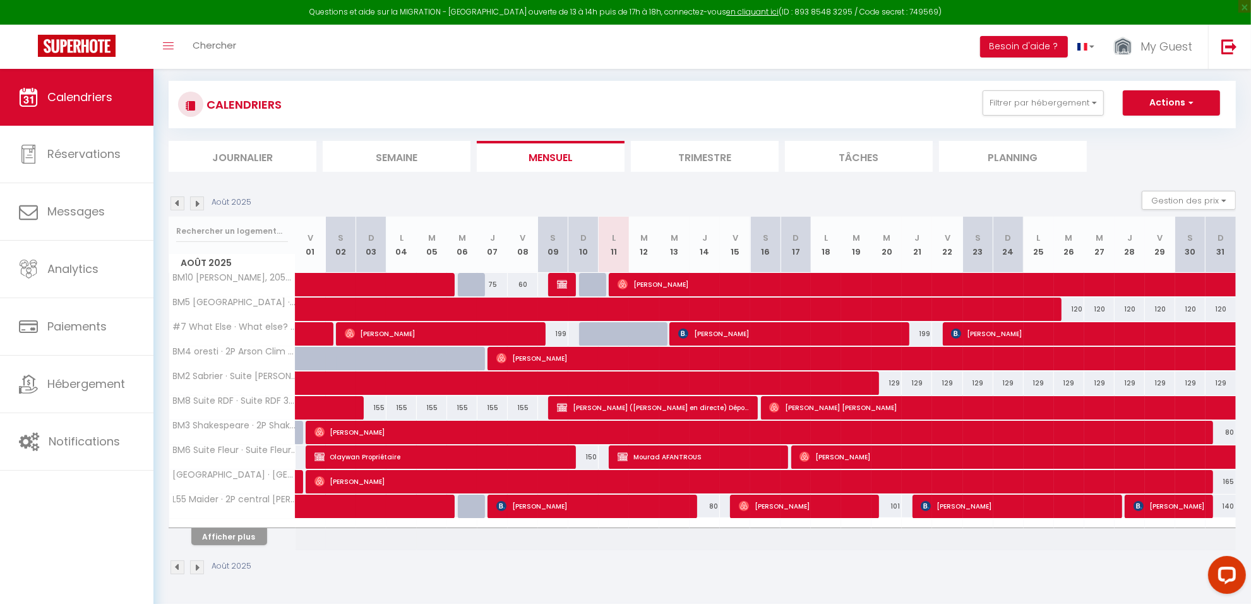
checkbox input "false"
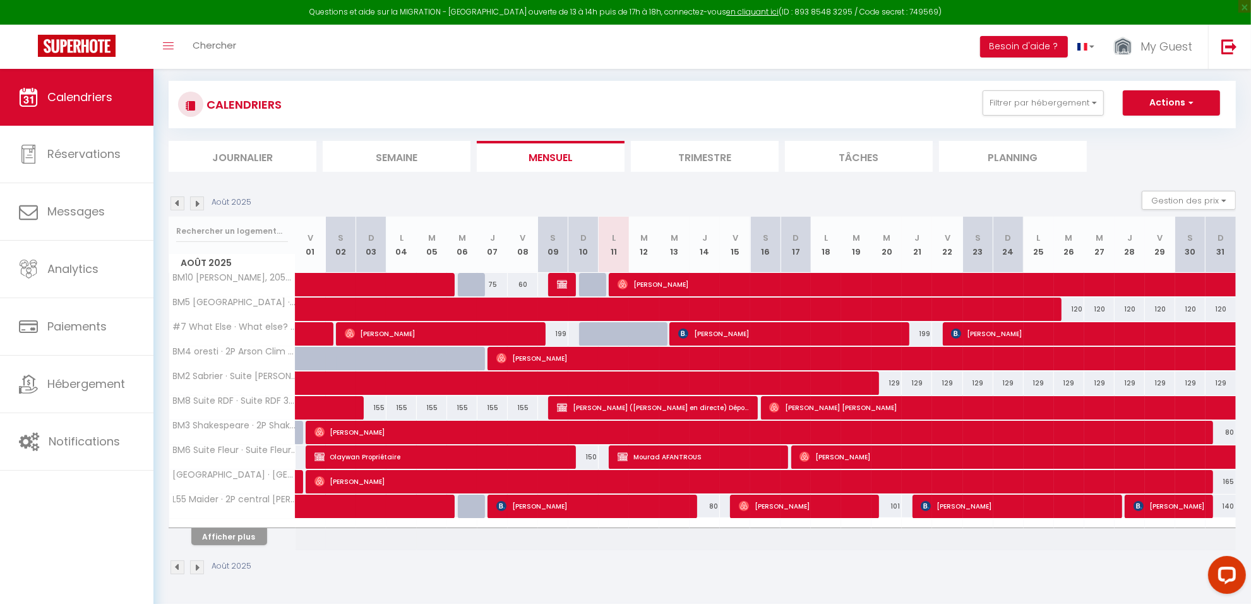
checkbox input "false"
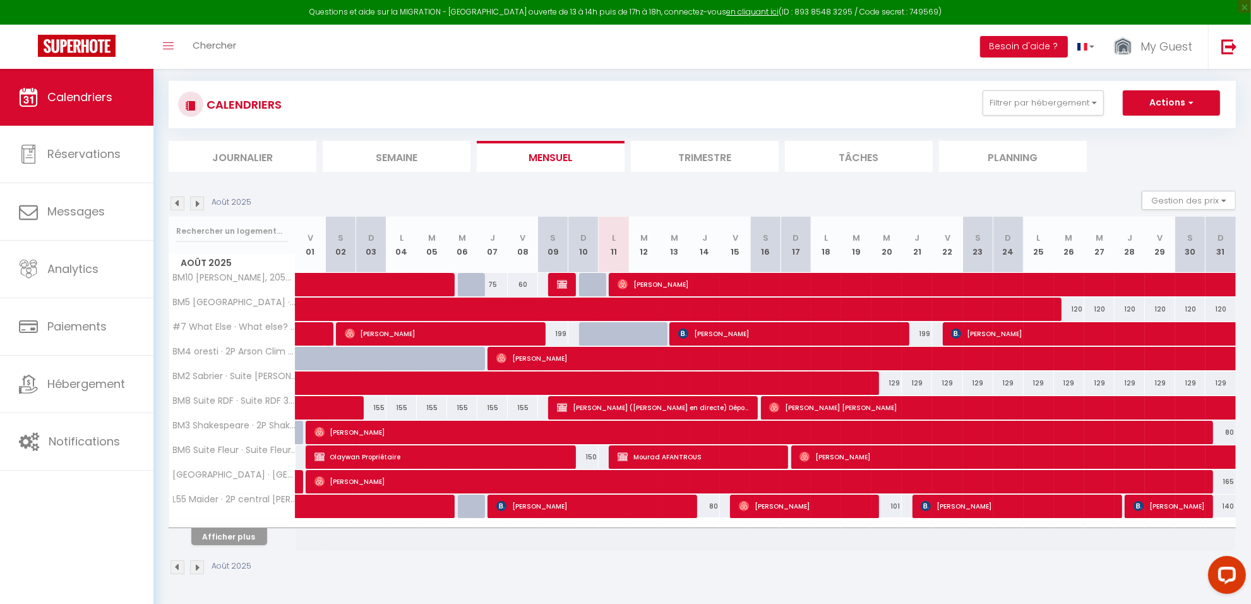
checkbox input "false"
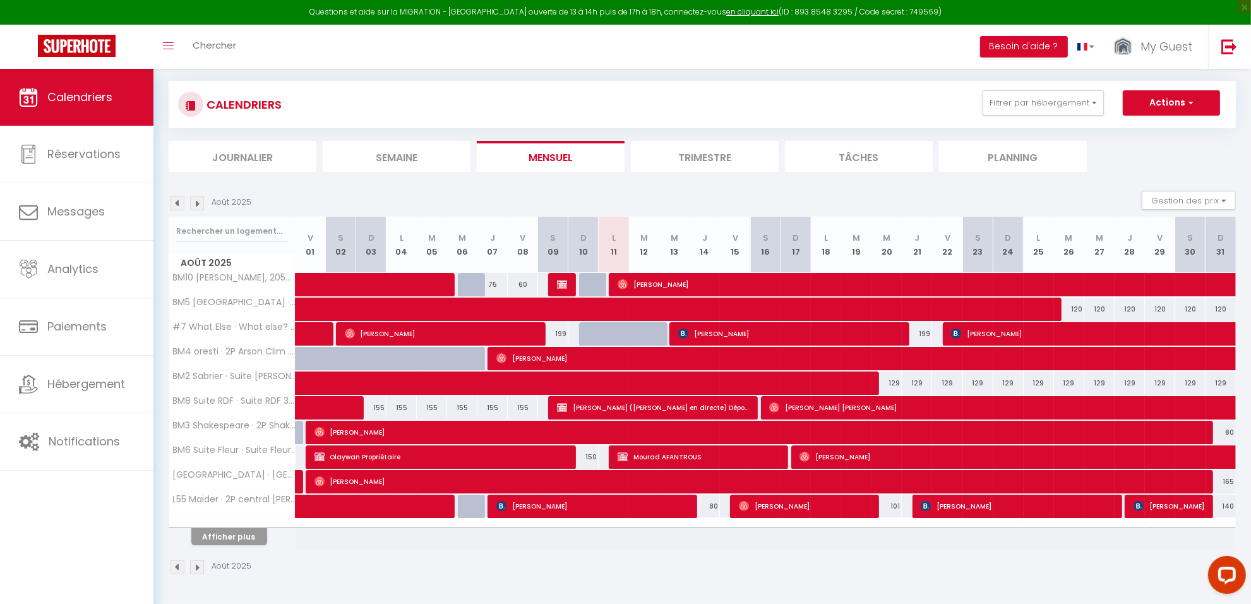
checkbox input "false"
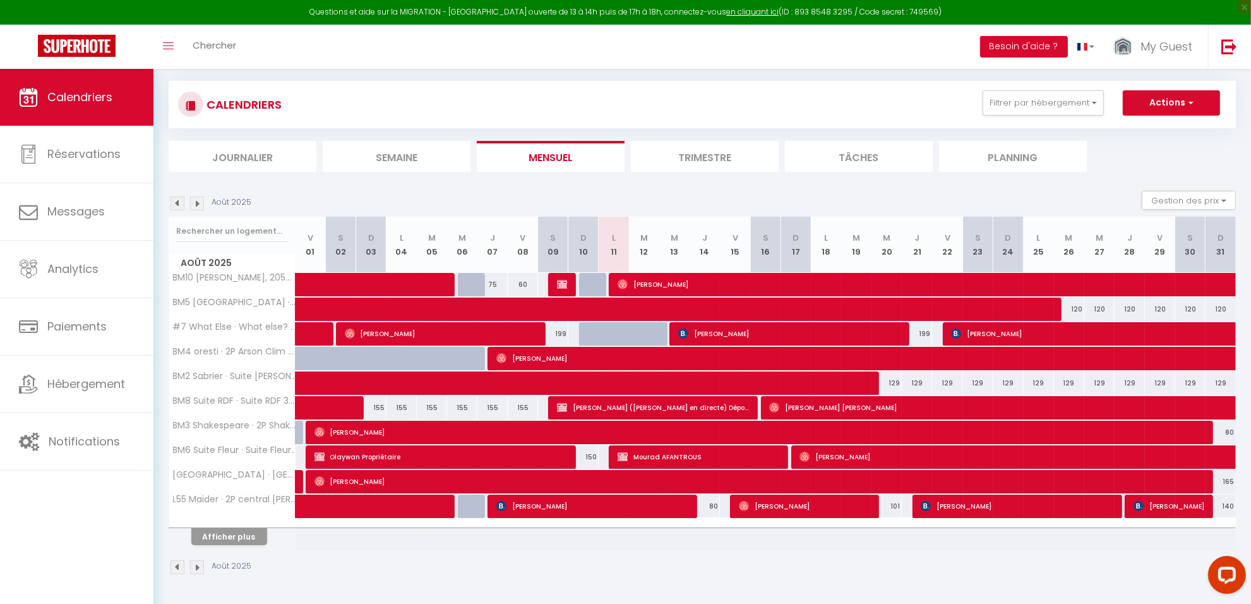
checkbox input "false"
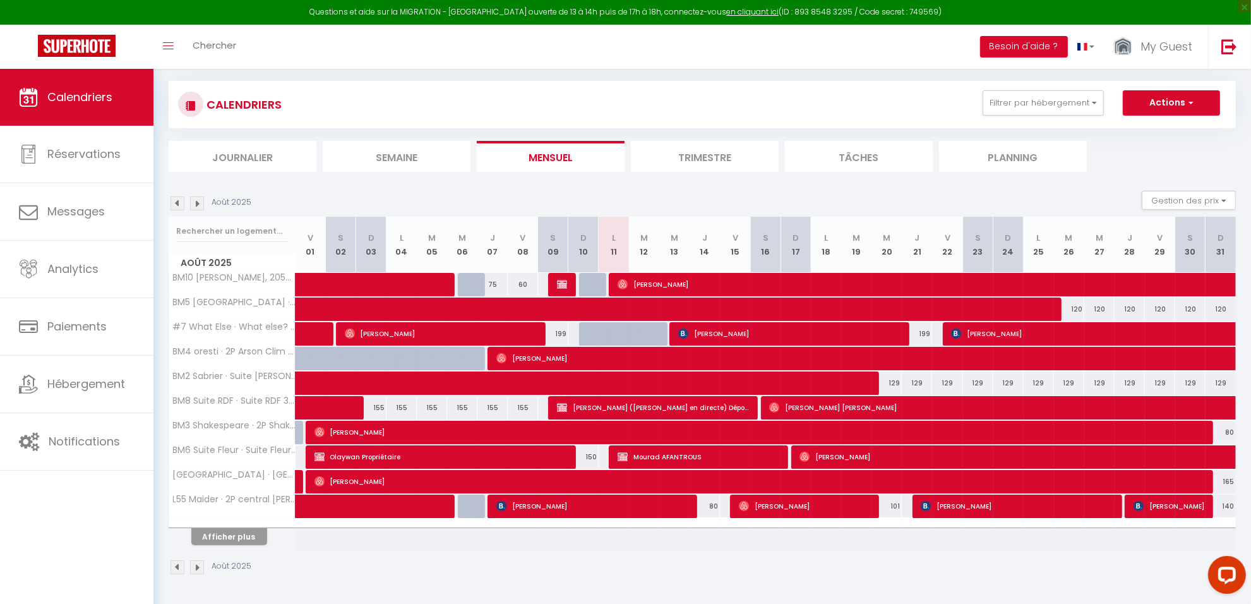
checkbox input "false"
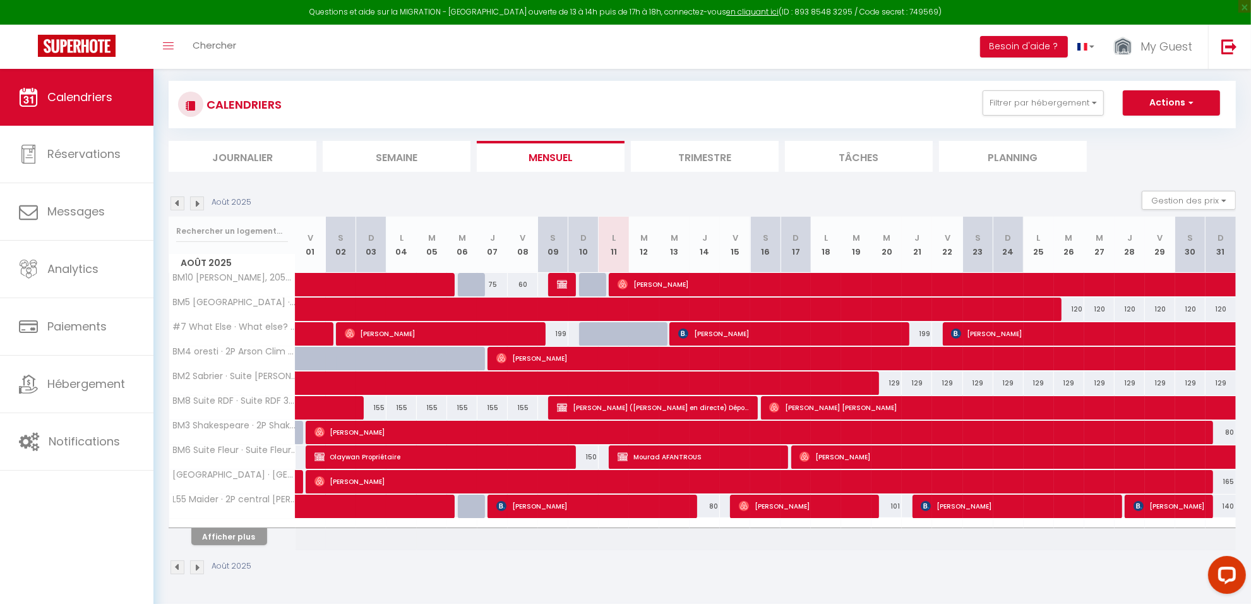
checkbox input "false"
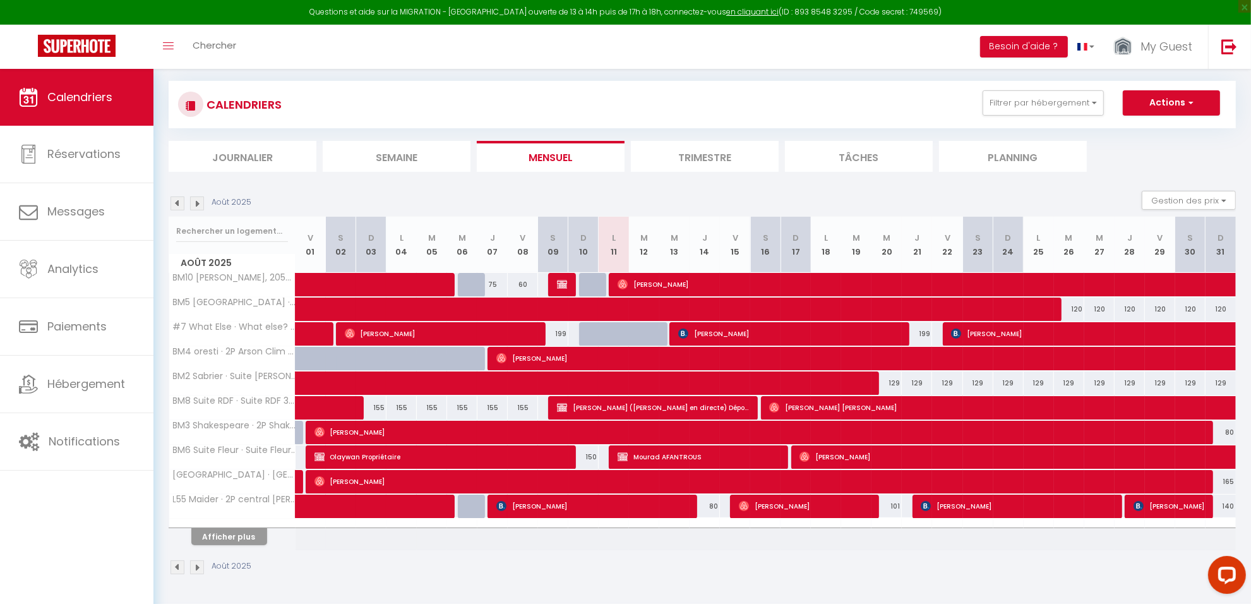
checkbox input "false"
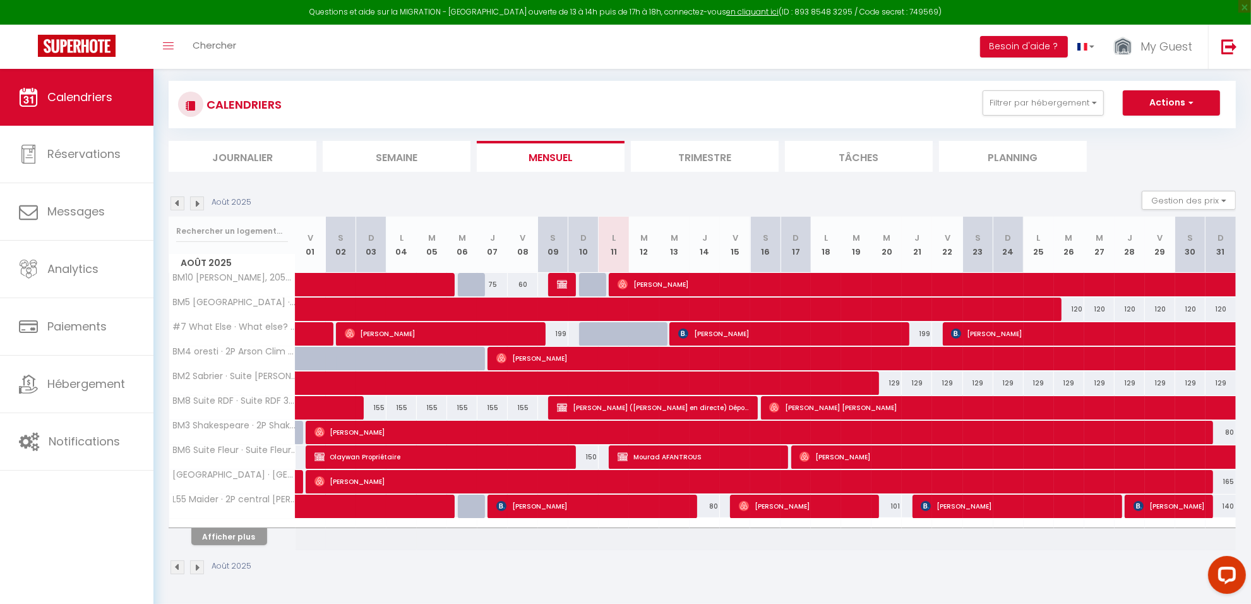
checkbox input "false"
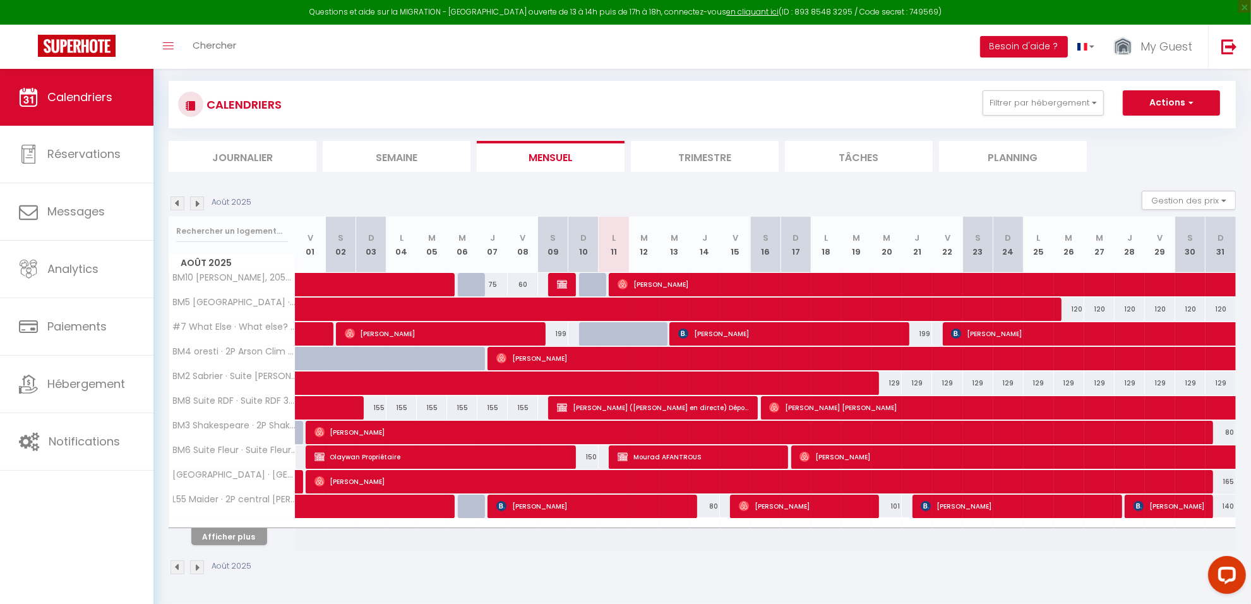
checkbox input "false"
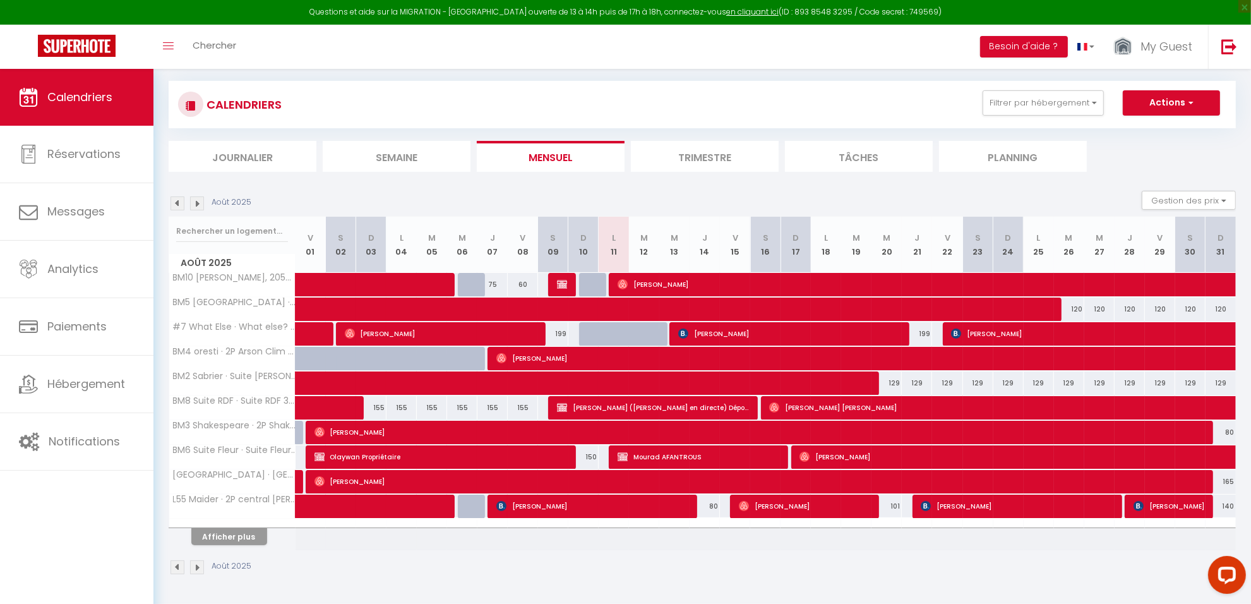
checkbox input "false"
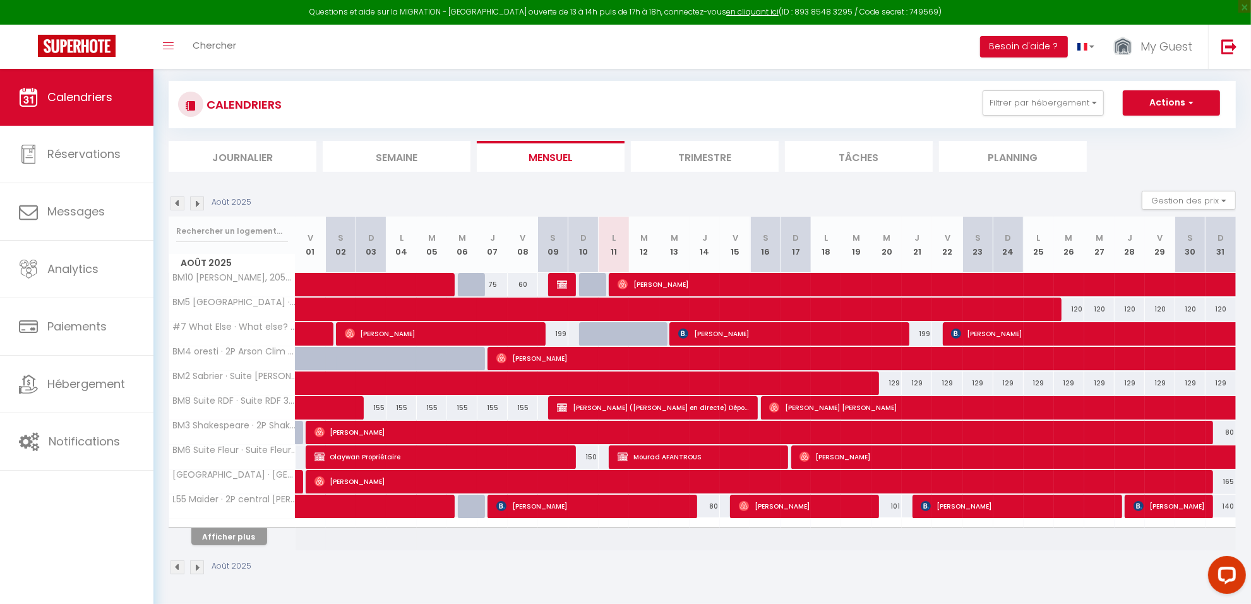
checkbox input "false"
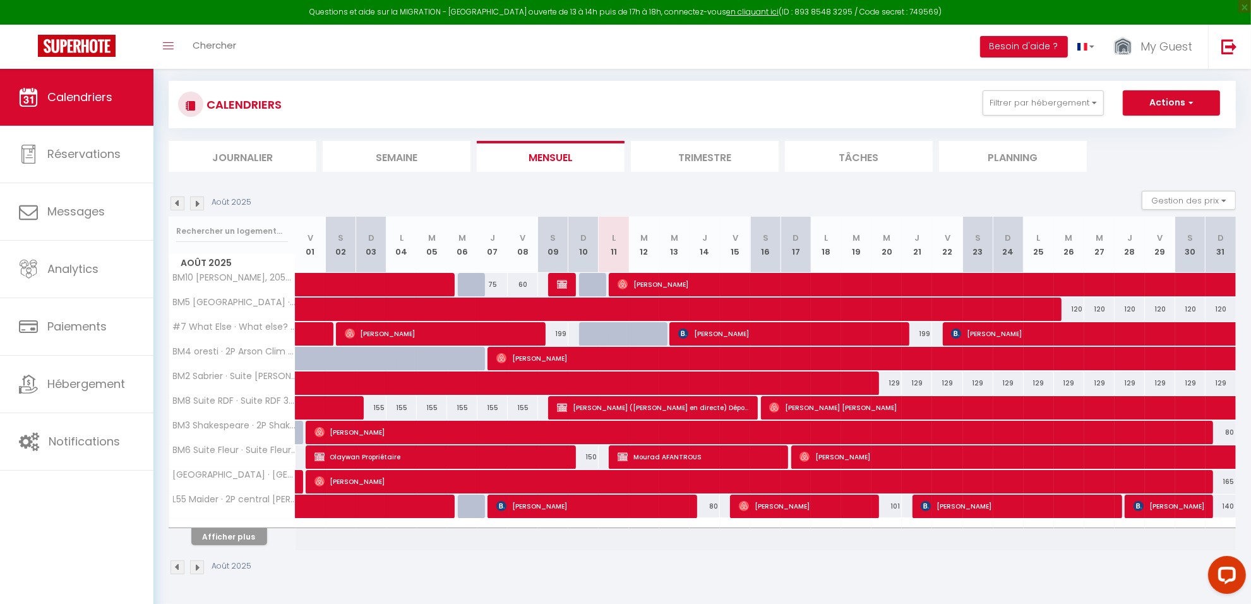
checkbox input "false"
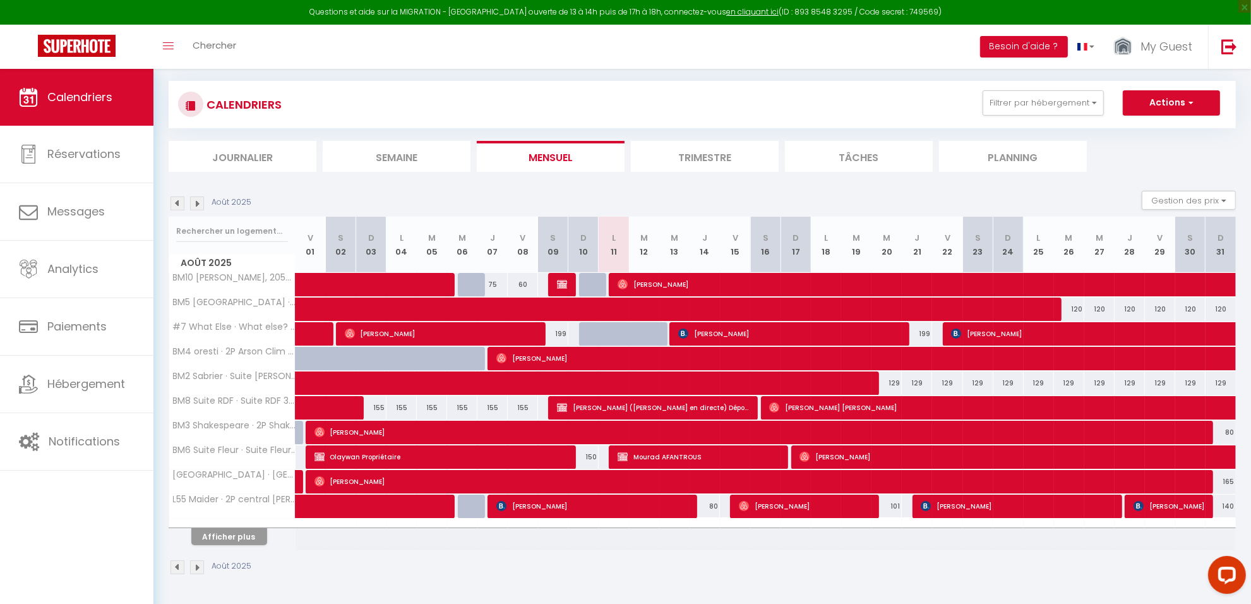
checkbox input "false"
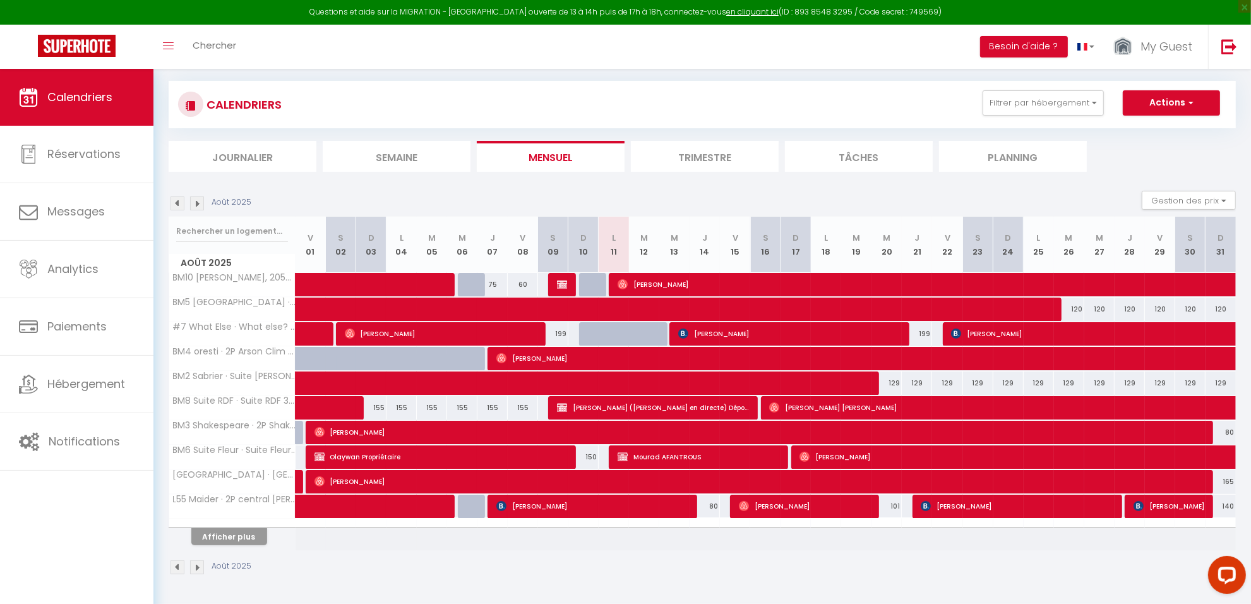
checkbox input "false"
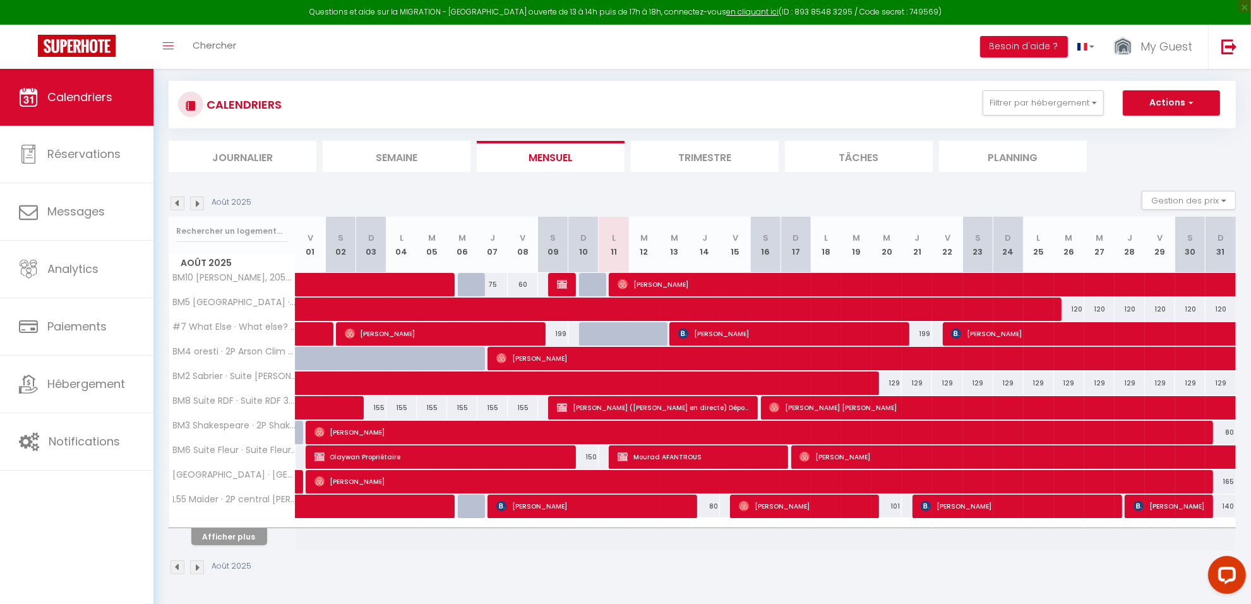
checkbox input "false"
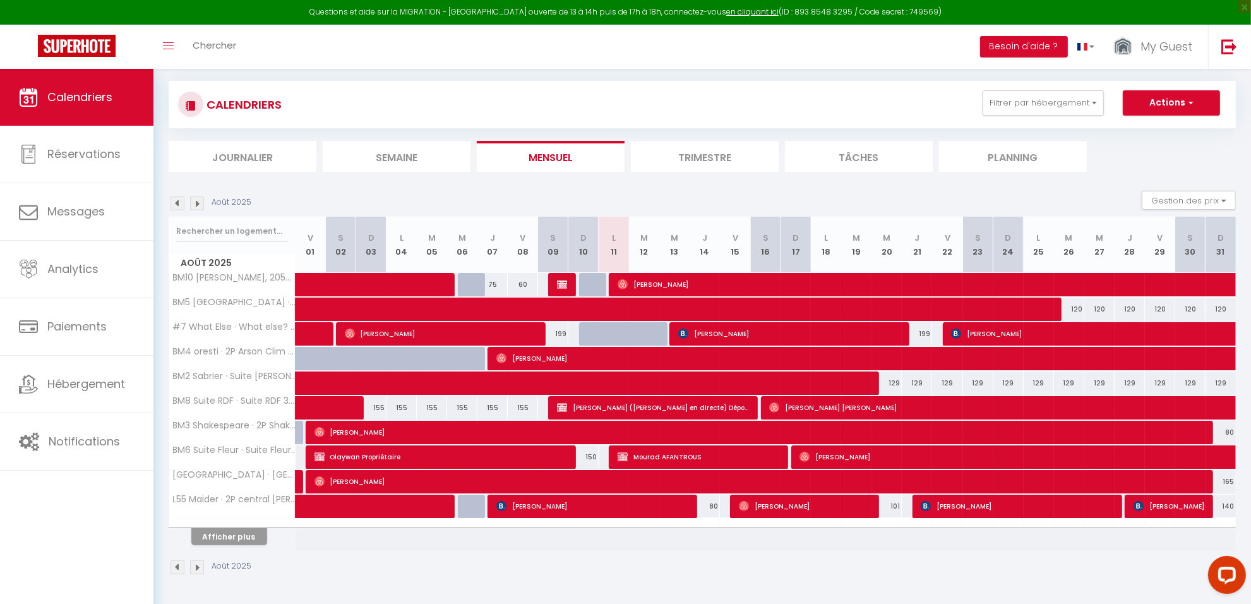
checkbox input "false"
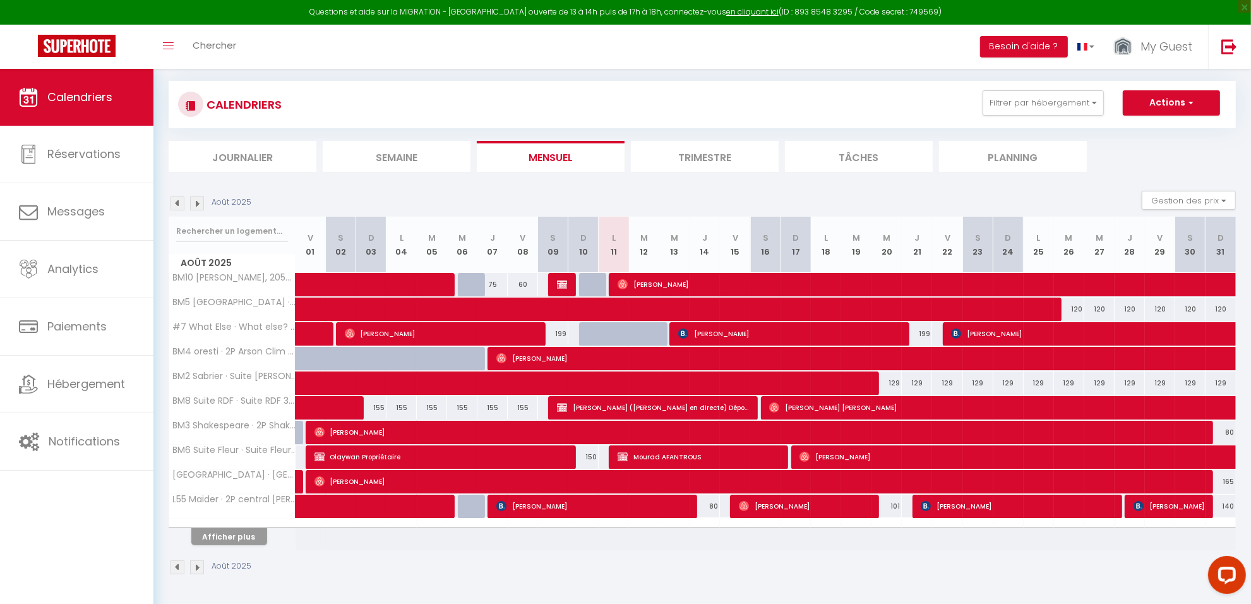
checkbox input "false"
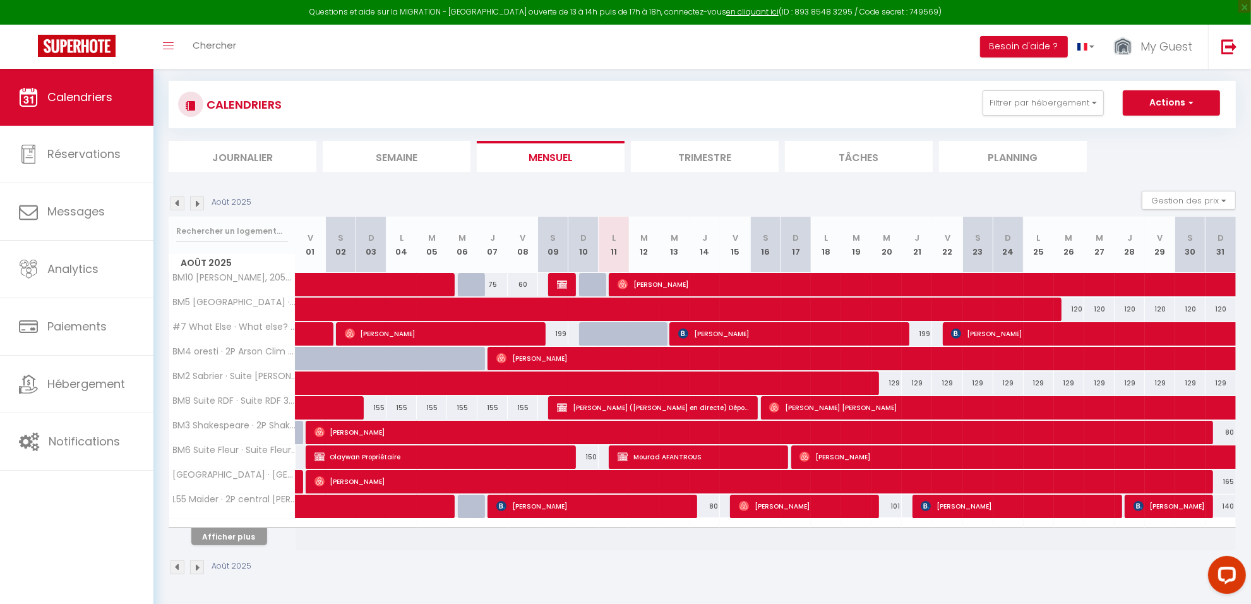
checkbox input "false"
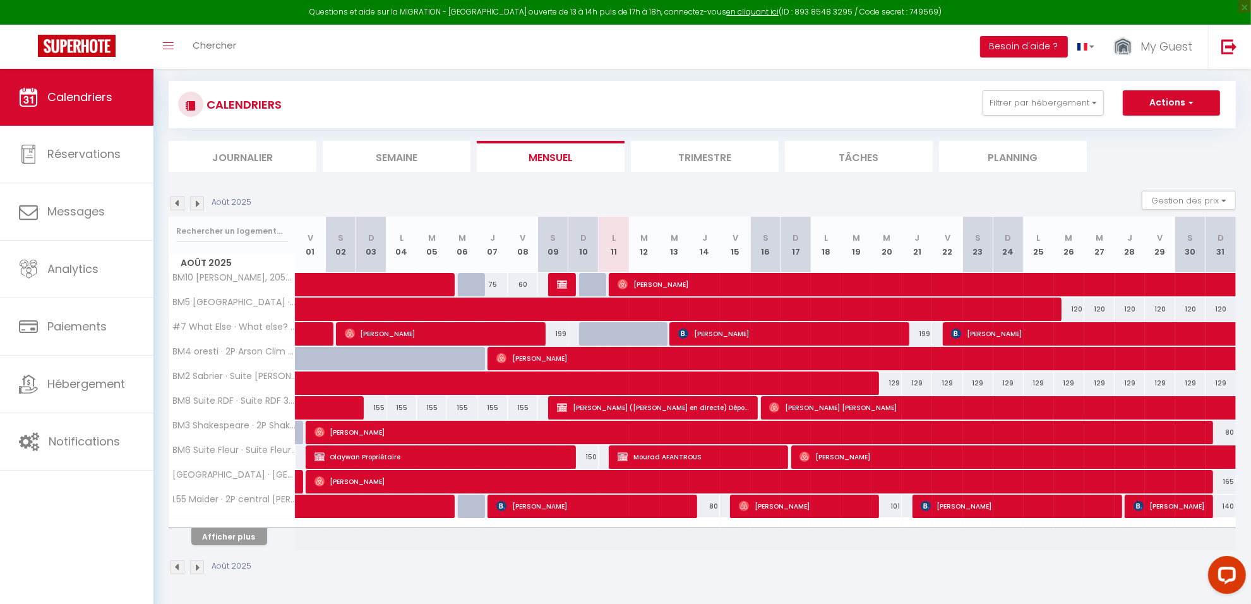
checkbox input "false"
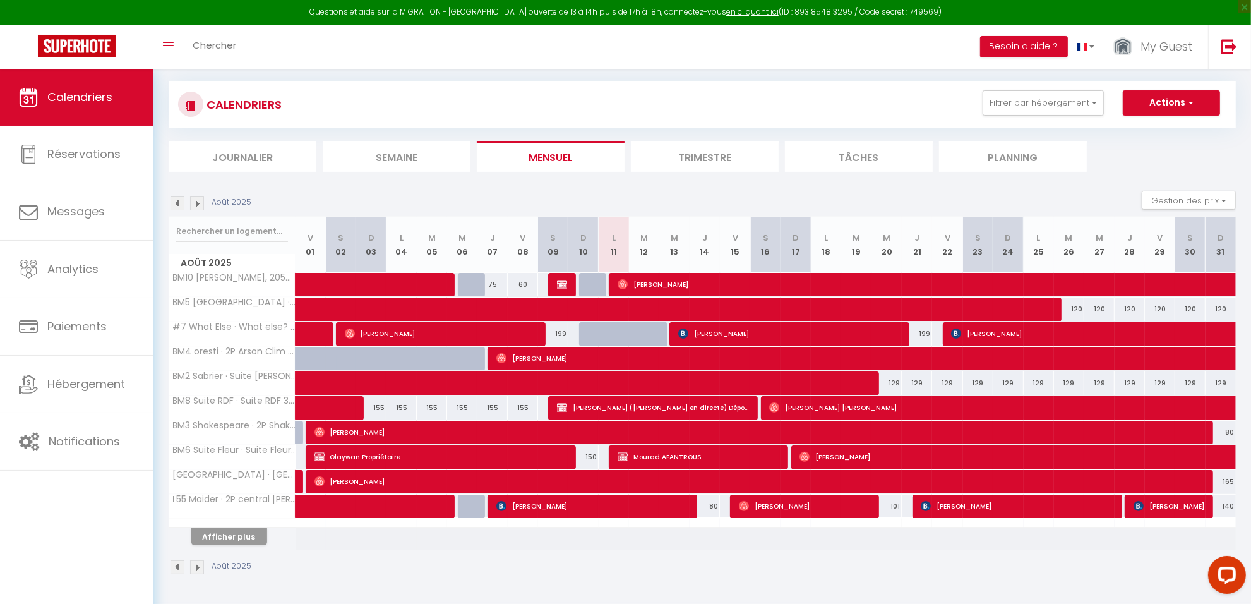
checkbox input "false"
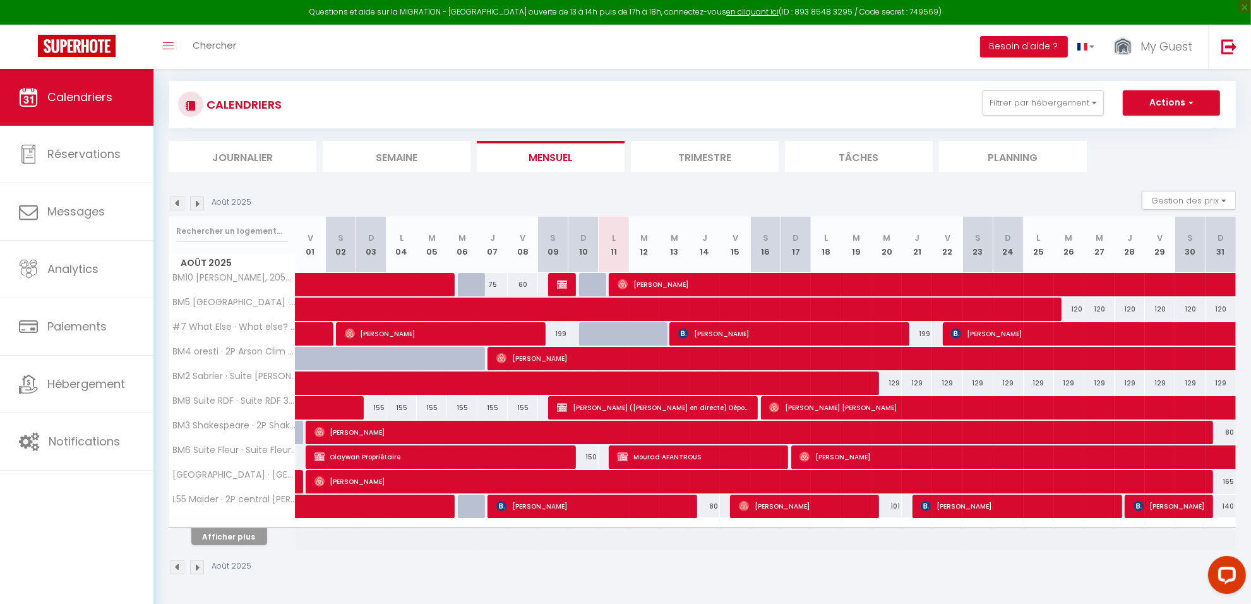
checkbox input "false"
click at [1026, 111] on button "Filtrer par hébergement" at bounding box center [1043, 102] width 121 height 25
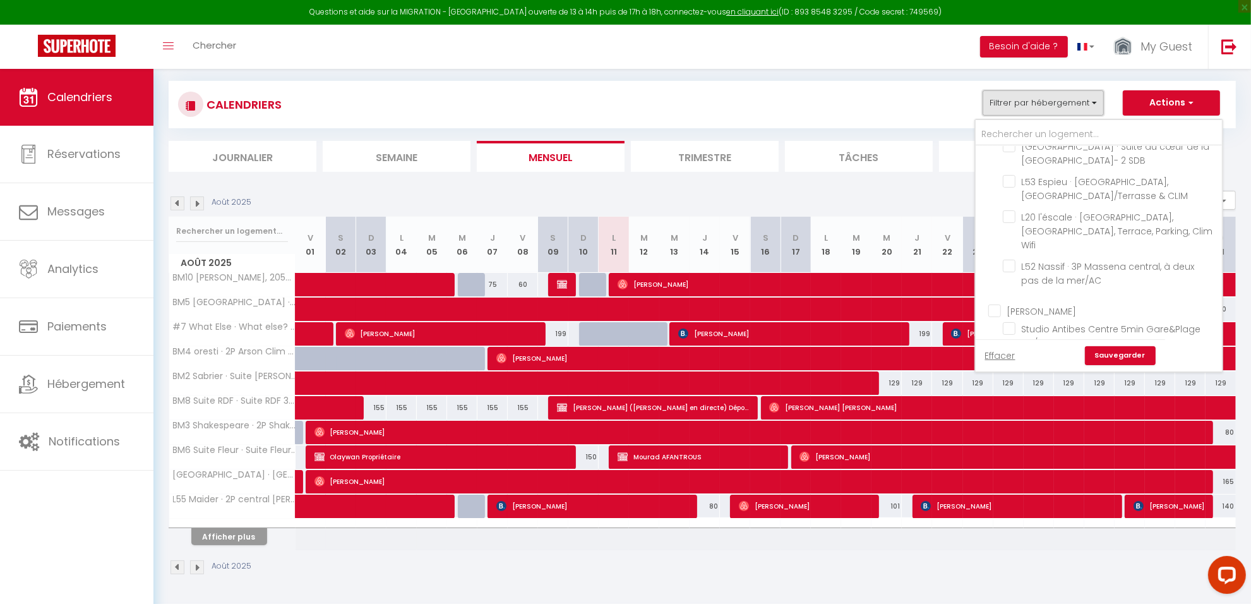
scroll to position [4105, 0]
click at [997, 445] on input "Bail mobilité" at bounding box center [1111, 451] width 246 height 13
click at [1110, 356] on link "Sauvegarder" at bounding box center [1120, 355] width 71 height 19
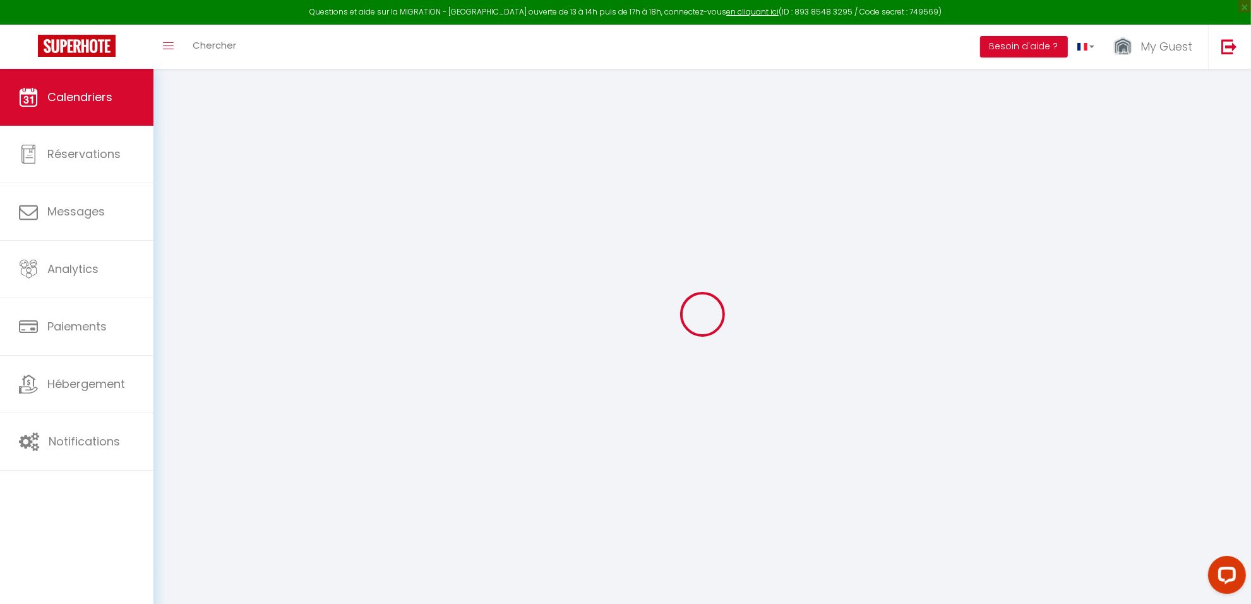
scroll to position [68, 0]
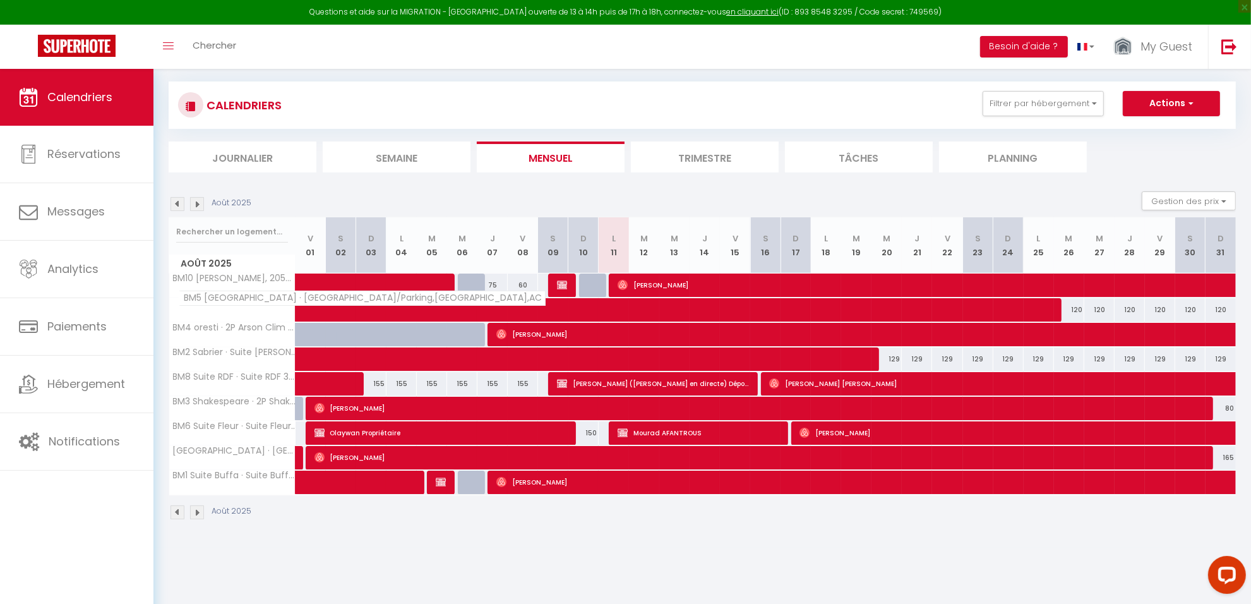
click at [227, 304] on span "BM5 [GEOGRAPHIC_DATA] · [GEOGRAPHIC_DATA]/Parking,[GEOGRAPHIC_DATA],AC" at bounding box center [362, 298] width 367 height 15
